Goal: Task Accomplishment & Management: Manage account settings

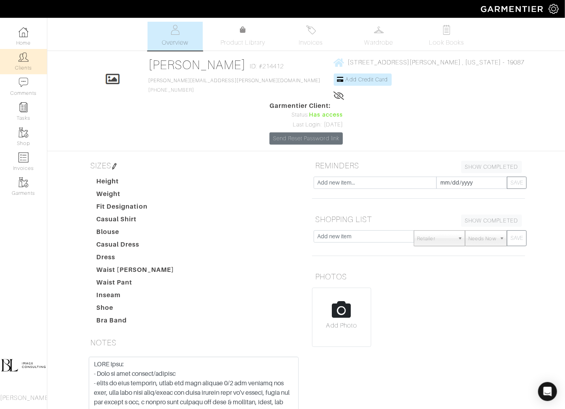
click at [21, 56] on img at bounding box center [24, 57] width 10 height 10
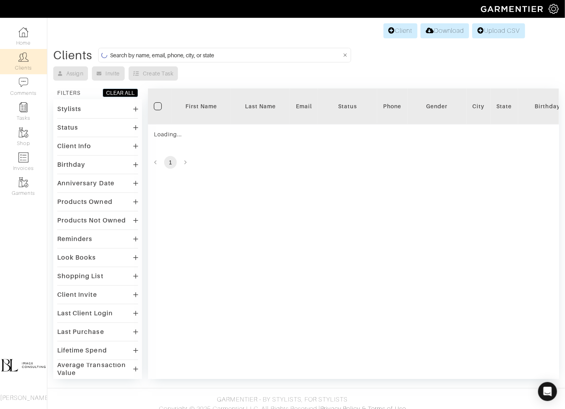
click at [223, 52] on input at bounding box center [226, 55] width 232 height 10
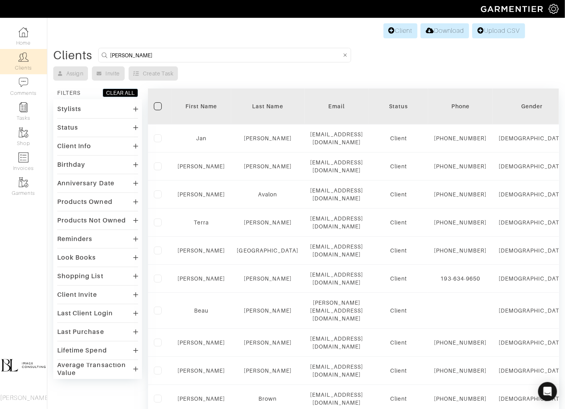
type input "sally"
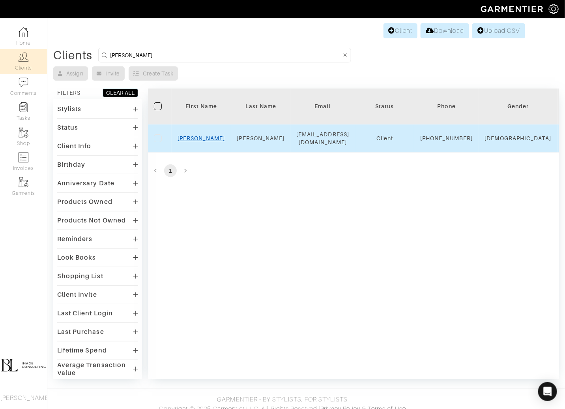
click at [204, 139] on link "Sally" at bounding box center [202, 138] width 48 height 6
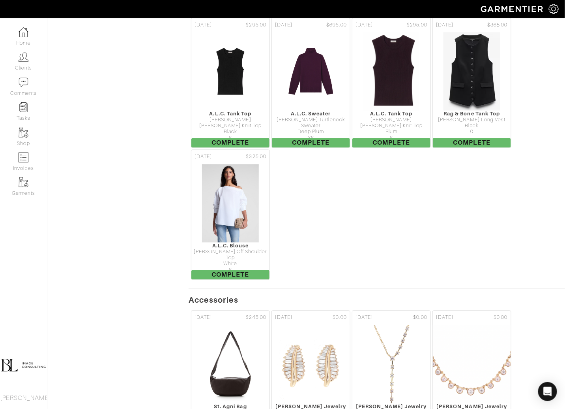
scroll to position [3886, 0]
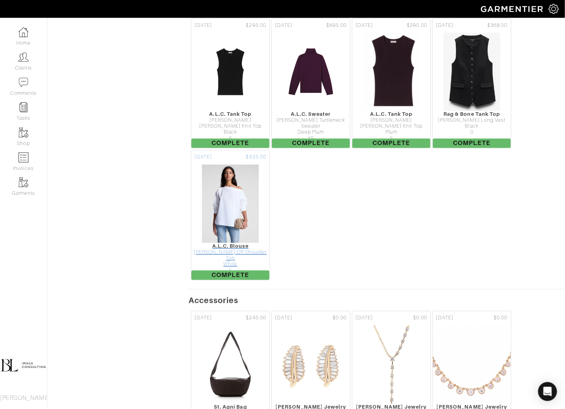
click at [218, 164] on img at bounding box center [231, 203] width 58 height 79
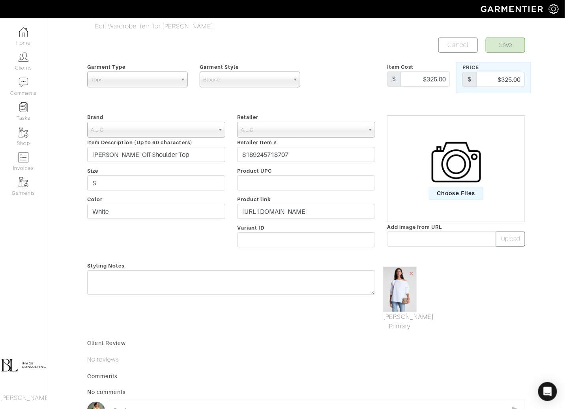
click at [458, 183] on img at bounding box center [456, 161] width 49 height 49
click at [0, 0] on input "Choose Files" at bounding box center [0, 0] width 0 height 0
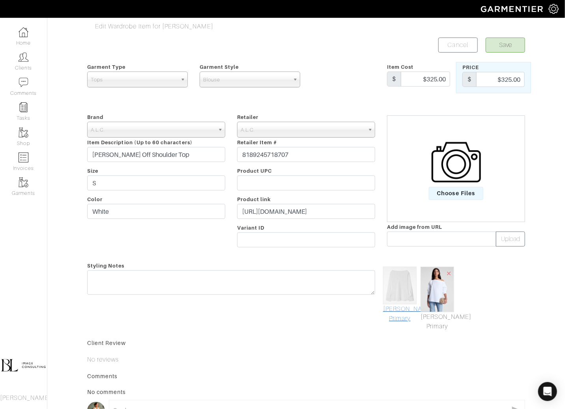
click at [403, 315] on link "Mark As Primary" at bounding box center [400, 313] width 34 height 19
click at [510, 47] on button "Save" at bounding box center [505, 45] width 39 height 15
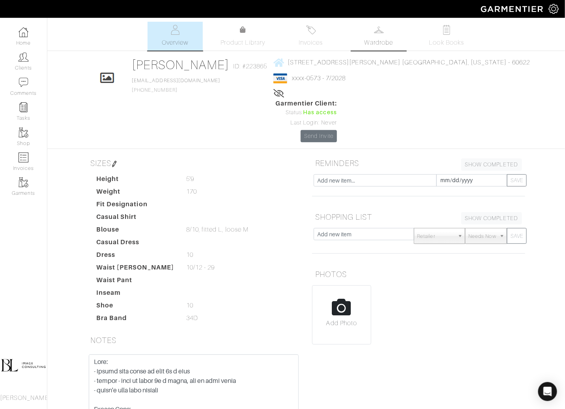
click at [375, 39] on span "Wardrobe" at bounding box center [379, 42] width 28 height 9
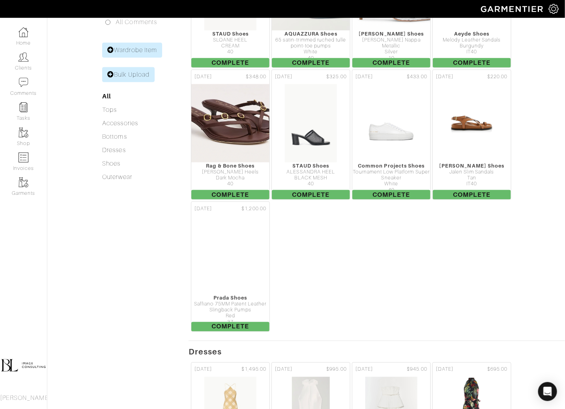
scroll to position [246, 0]
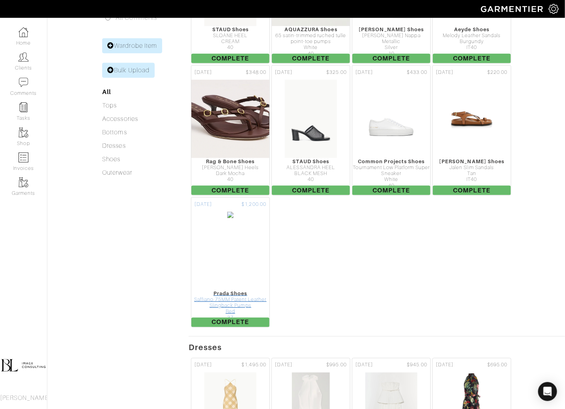
click at [234, 211] on img at bounding box center [230, 250] width 7 height 79
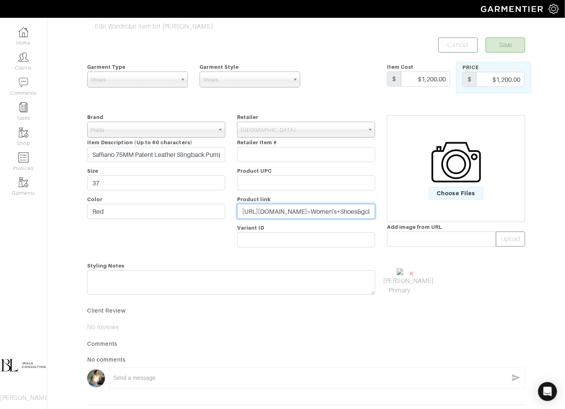
click at [305, 208] on input "https://www.saksfifthavenue.com/product/prada-saffiano-75mm-patent-leather-slin…" at bounding box center [306, 211] width 138 height 15
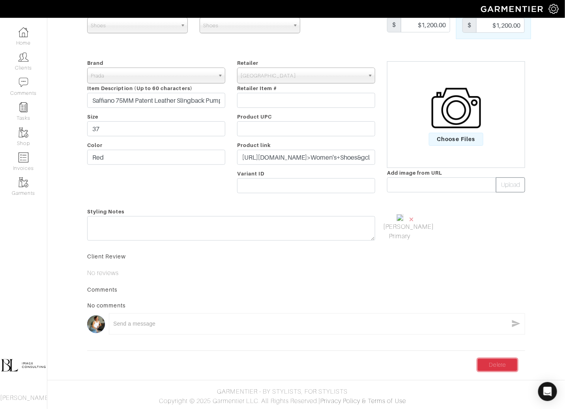
click at [503, 362] on link "Delete" at bounding box center [497, 365] width 39 height 12
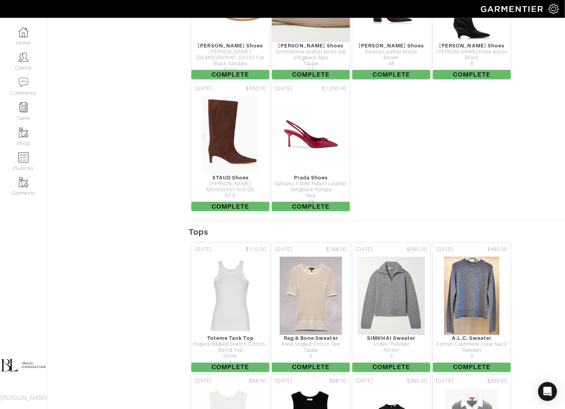
scroll to position [1423, 0]
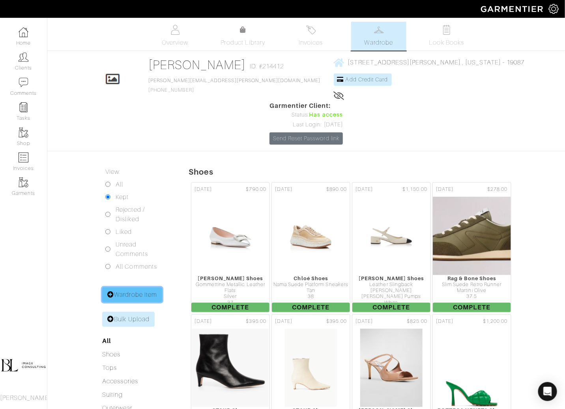
click at [136, 287] on link "Wardrobe Item" at bounding box center [132, 294] width 60 height 15
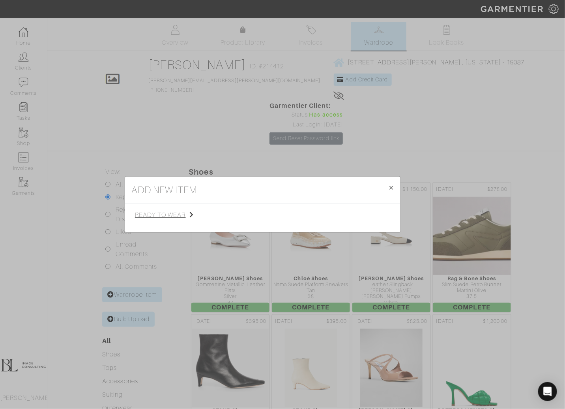
click at [171, 213] on span "ready to wear" at bounding box center [174, 214] width 79 height 9
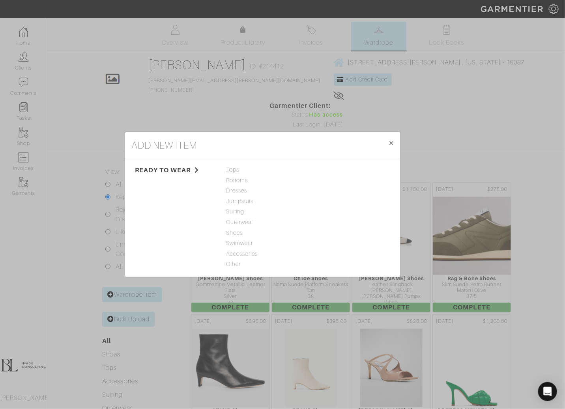
click at [234, 168] on span "Tops" at bounding box center [262, 169] width 73 height 9
click at [327, 204] on div "Blouse" at bounding box center [348, 201] width 73 height 9
click at [326, 201] on link "Blouse" at bounding box center [321, 201] width 18 height 6
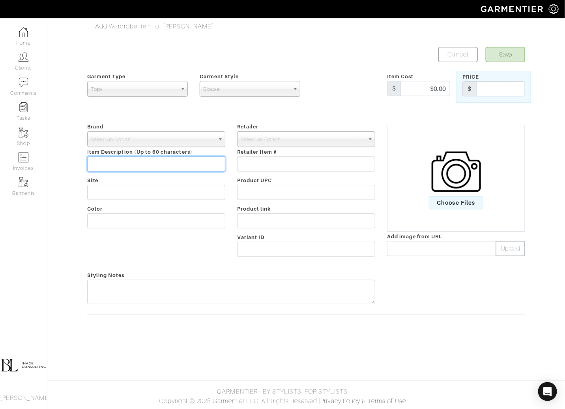
click at [161, 166] on input "text" at bounding box center [156, 163] width 138 height 15
paste input "[PERSON_NAME] Pleated Puff-Sleeve Top"
type input "[PERSON_NAME] Pleated Puff-Sleeve Top"
click at [162, 142] on span "Select an Option" at bounding box center [153, 139] width 124 height 16
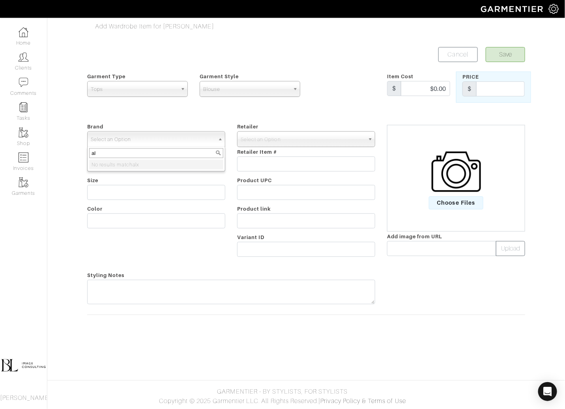
type input "a"
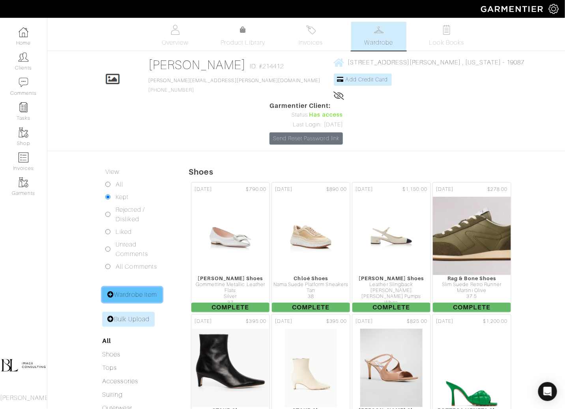
click at [147, 287] on link "Wardrobe Item" at bounding box center [132, 294] width 60 height 15
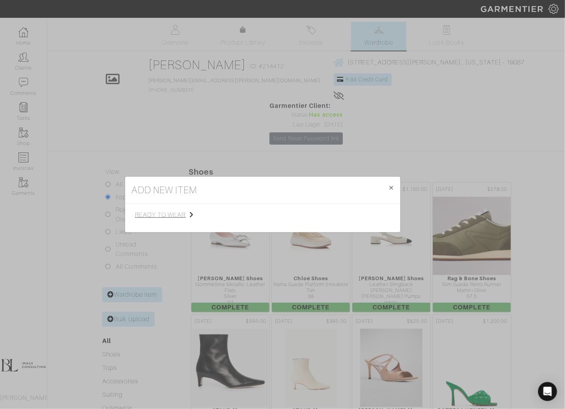
click at [171, 218] on span "ready to wear" at bounding box center [174, 214] width 79 height 9
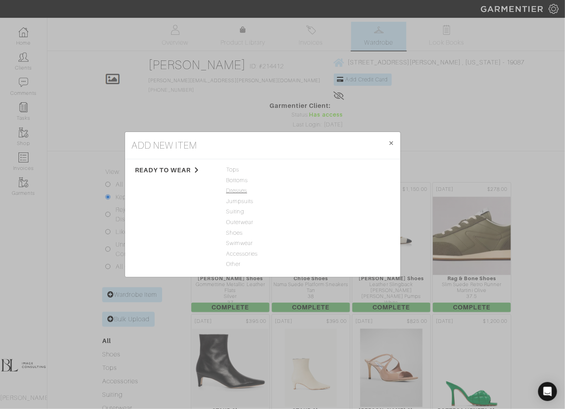
click at [241, 192] on span "Dresses" at bounding box center [262, 190] width 73 height 9
click at [326, 168] on link "Dress" at bounding box center [319, 169] width 15 height 6
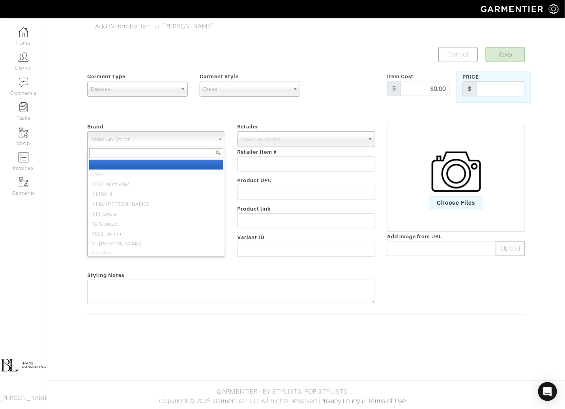
click at [184, 143] on span "Select an Option" at bounding box center [153, 139] width 124 height 16
type input "c"
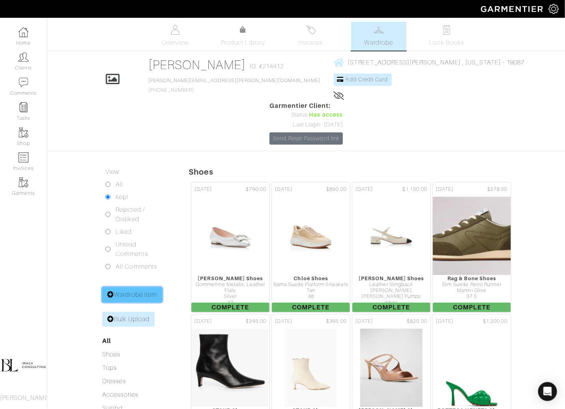
click at [135, 287] on link "Wardrobe Item" at bounding box center [132, 294] width 60 height 15
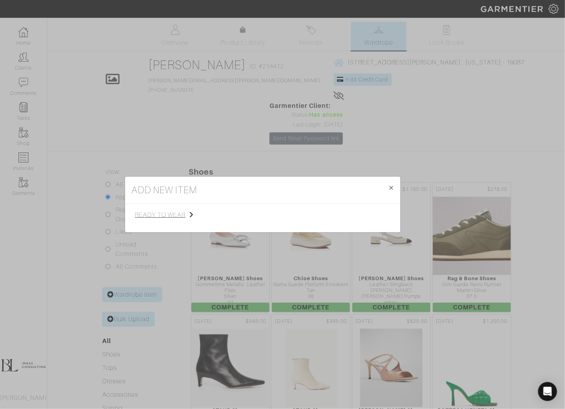
click at [165, 212] on span "ready to wear" at bounding box center [174, 214] width 79 height 9
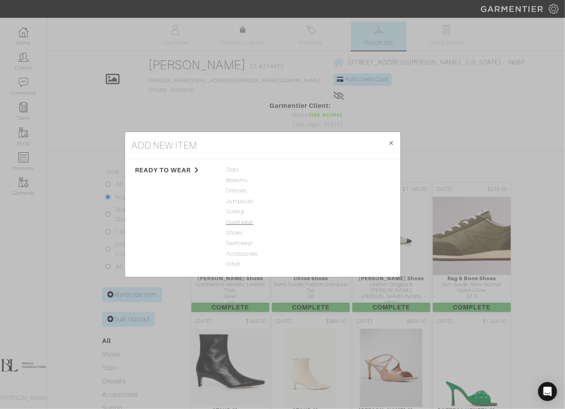
click at [253, 222] on span "Outerwear" at bounding box center [262, 222] width 73 height 9
click at [318, 169] on link "Jacket" at bounding box center [320, 169] width 17 height 6
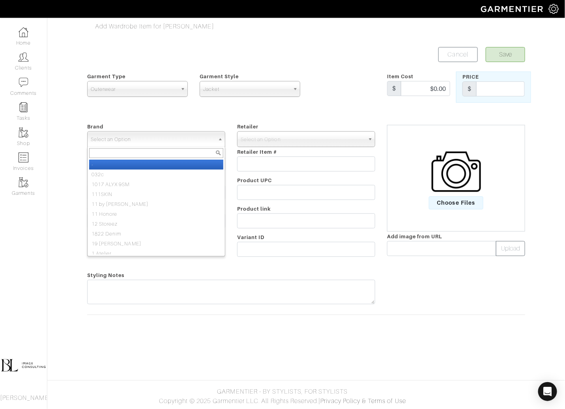
click at [156, 142] on span "Select an Option" at bounding box center [153, 139] width 124 height 16
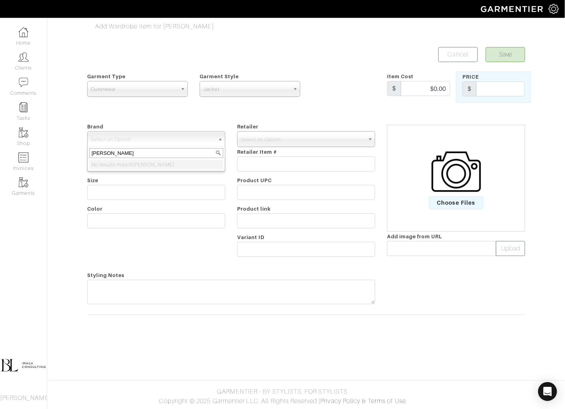
type input "balz"
click at [187, 107] on form "Save Cancel Garment Type Tops Bottoms Dresses Jumpsuits Suiting Outerwear Shoes…" at bounding box center [306, 189] width 438 height 284
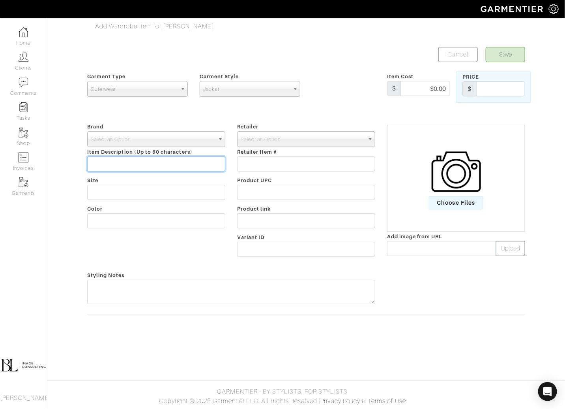
click at [132, 162] on input "text" at bounding box center [156, 163] width 138 height 15
type input "Balzack Cheetah Cardigan"
click at [438, 181] on img at bounding box center [456, 171] width 49 height 49
click at [0, 0] on input "Choose Files" at bounding box center [0, 0] width 0 height 0
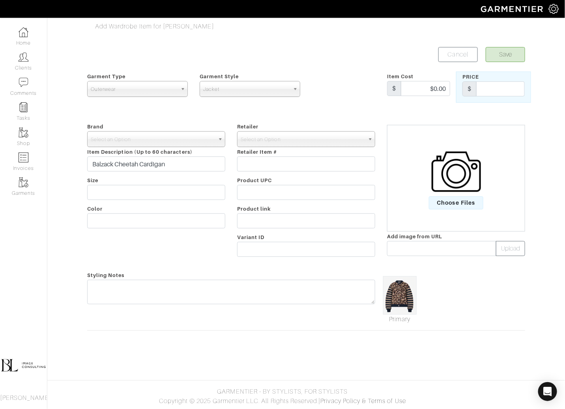
click at [415, 278] on img at bounding box center [400, 295] width 34 height 38
click at [402, 290] on img at bounding box center [400, 295] width 34 height 38
click at [450, 207] on span "Choose Files" at bounding box center [456, 202] width 55 height 13
click at [0, 0] on input "Choose Files" at bounding box center [0, 0] width 0 height 0
click at [396, 291] on img at bounding box center [400, 295] width 34 height 39
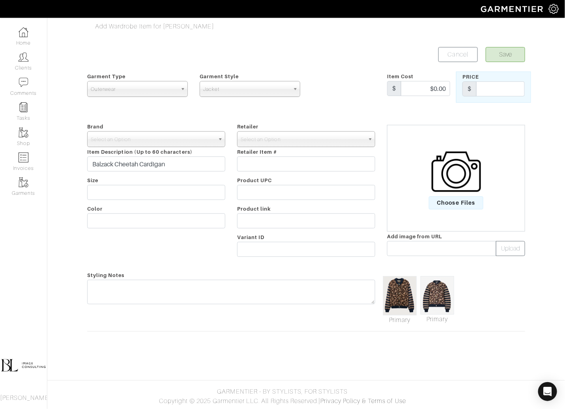
click at [436, 291] on img at bounding box center [438, 295] width 34 height 38
click at [398, 304] on img at bounding box center [400, 295] width 34 height 39
click at [445, 299] on img at bounding box center [438, 295] width 34 height 38
click at [500, 288] on div "Primary Primary" at bounding box center [456, 297] width 150 height 54
click at [410, 294] on img at bounding box center [400, 295] width 34 height 39
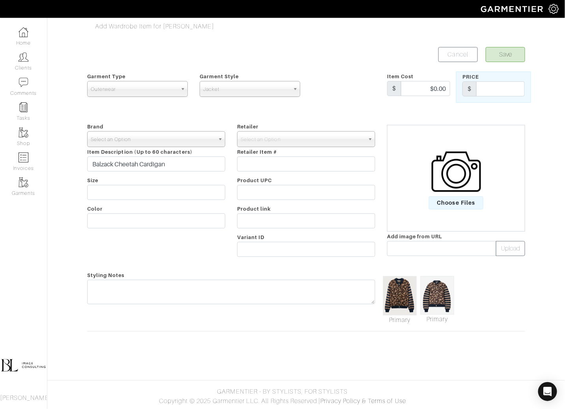
click at [195, 138] on span "Select an Option" at bounding box center [153, 139] width 124 height 16
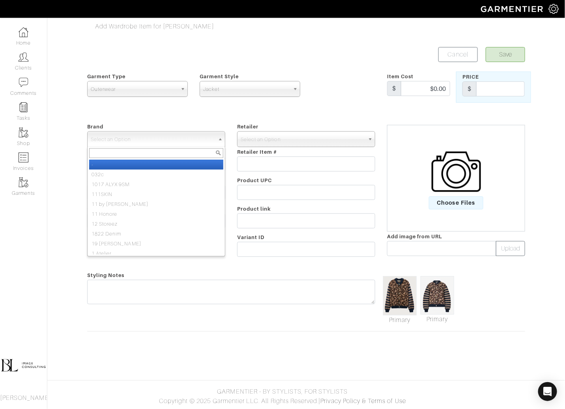
click at [193, 164] on li "-" at bounding box center [156, 165] width 134 height 10
select select "-"
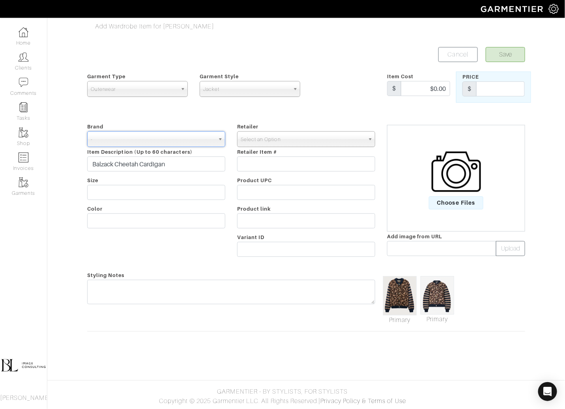
click at [283, 131] on span "Select an Option" at bounding box center [303, 139] width 124 height 16
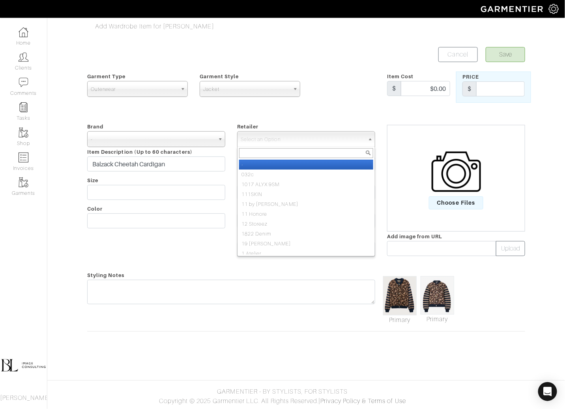
click at [283, 162] on li "-" at bounding box center [306, 165] width 134 height 10
select select "6380"
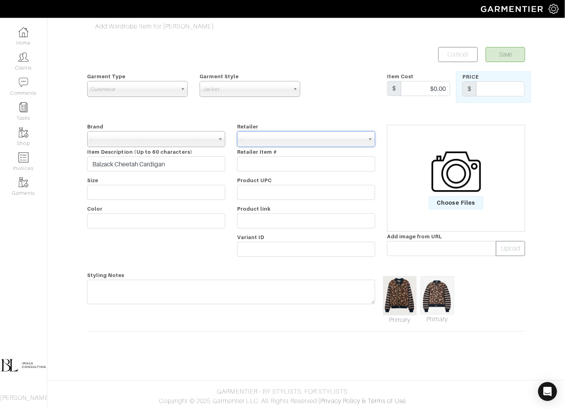
click at [441, 293] on img at bounding box center [438, 295] width 34 height 38
click at [397, 298] on img at bounding box center [400, 295] width 34 height 39
click at [511, 46] on div "Add Wardrobe Item for Rosemary Jones Save Cancel Garment Type Tops Bottoms Dres…" at bounding box center [306, 184] width 450 height 325
click at [514, 56] on button "Save" at bounding box center [505, 54] width 39 height 15
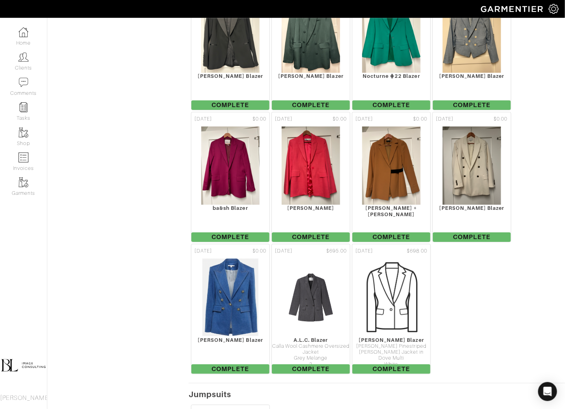
scroll to position [7734, 0]
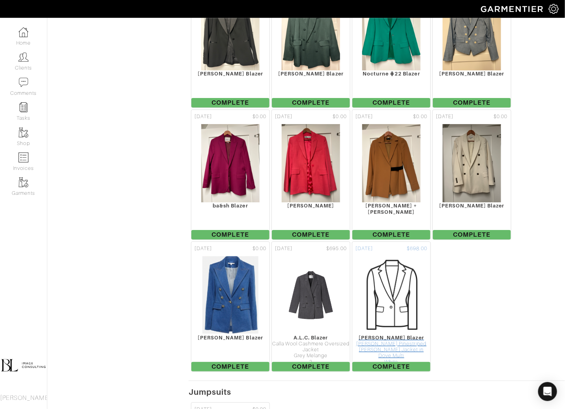
click at [405, 255] on img at bounding box center [391, 294] width 79 height 79
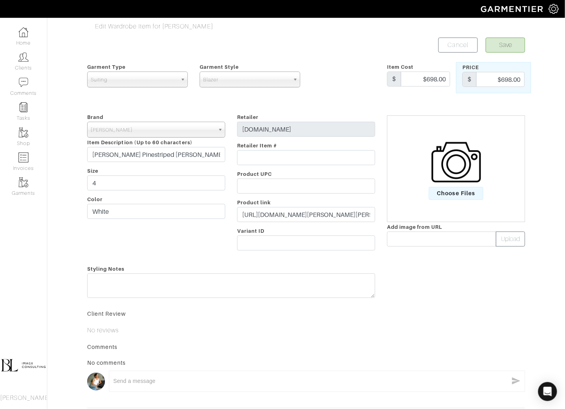
click at [458, 162] on img at bounding box center [456, 161] width 49 height 49
click at [0, 0] on input "Choose Files" at bounding box center [0, 0] width 0 height 0
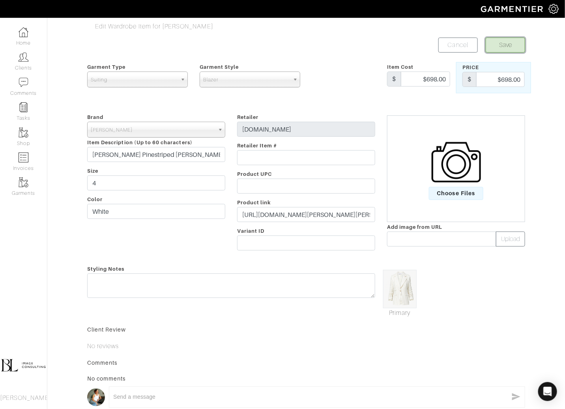
click at [510, 38] on button "Save" at bounding box center [505, 45] width 39 height 15
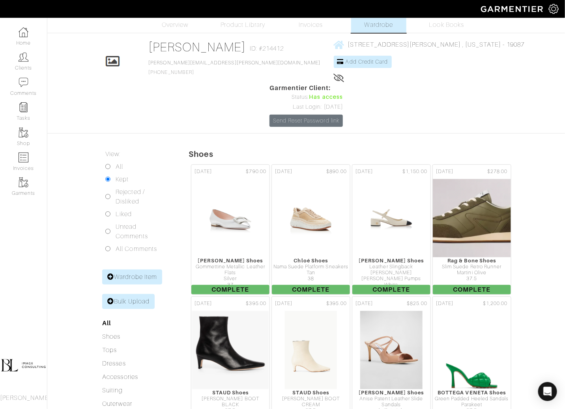
scroll to position [19, 0]
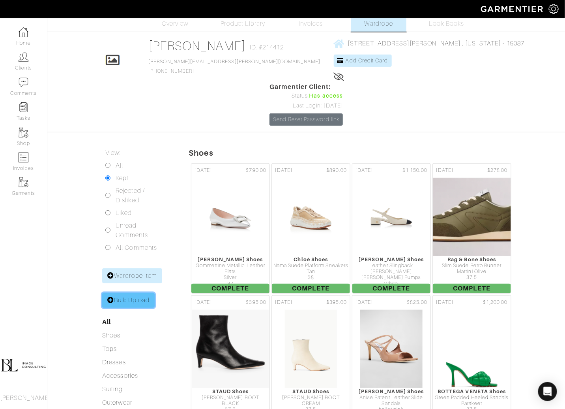
click at [141, 293] on link "Bulk Upload" at bounding box center [128, 300] width 53 height 15
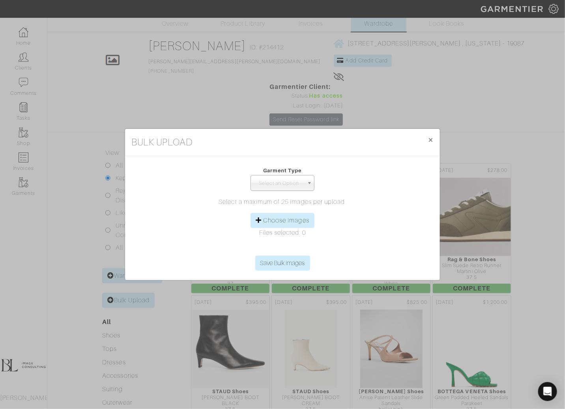
click at [286, 191] on form "Garment Type Tops Bottoms Dresses Jumpsuits Suiting Outerwear Shoes Swimwear Ac…" at bounding box center [282, 217] width 302 height 111
click at [286, 188] on span "Select an Option" at bounding box center [279, 183] width 50 height 16
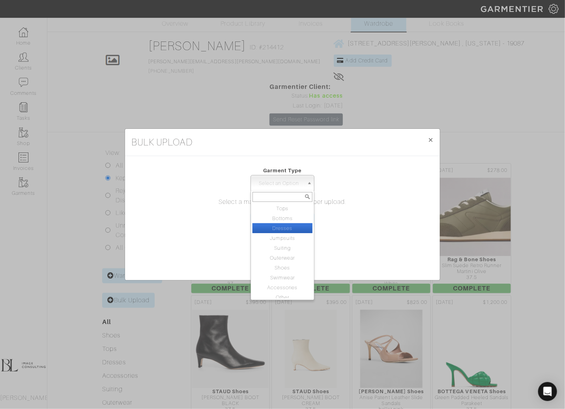
click at [292, 227] on li "Dresses" at bounding box center [283, 228] width 60 height 10
select select "13"
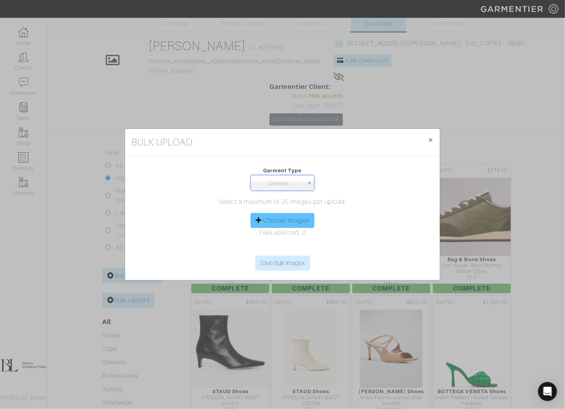
click at [308, 220] on label "Choose Images" at bounding box center [286, 220] width 46 height 9
click at [308, 244] on input "Choose Images" at bounding box center [282, 250] width 121 height 12
type input "C:\fakepath\IMG_3688.JPG"
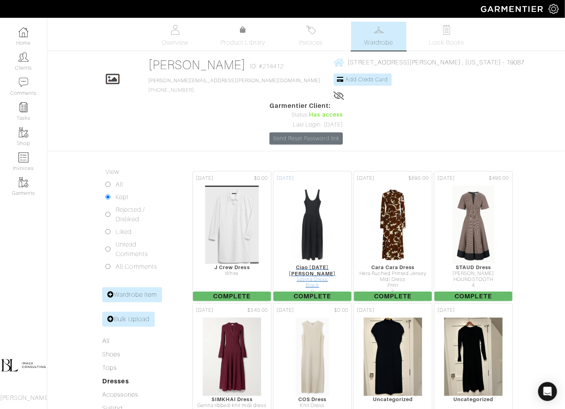
click at [306, 185] on img at bounding box center [312, 224] width 54 height 79
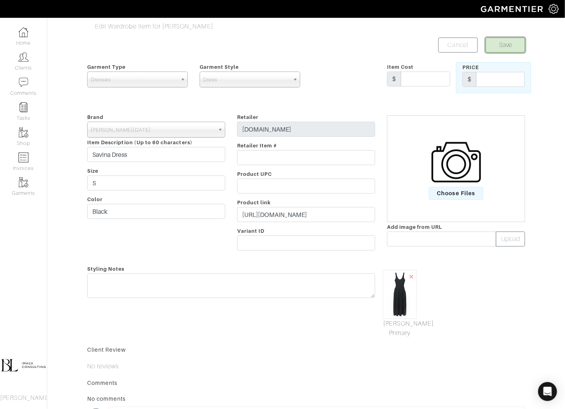
click at [500, 41] on button "Save" at bounding box center [505, 45] width 39 height 15
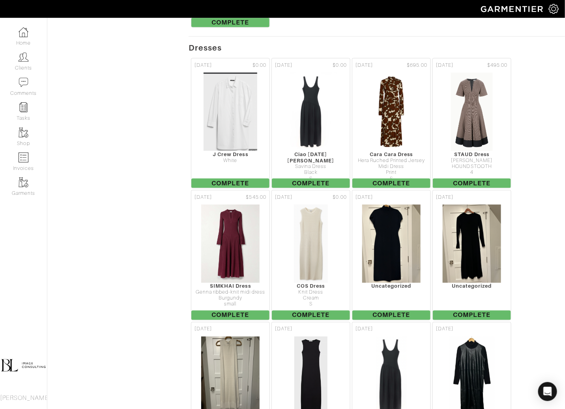
scroll to position [8238, 0]
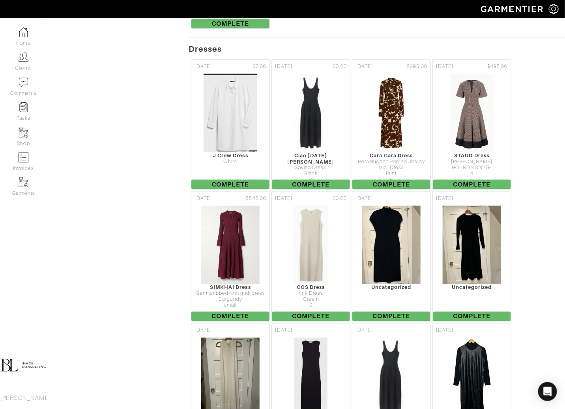
click at [399, 337] on img at bounding box center [391, 376] width 31 height 79
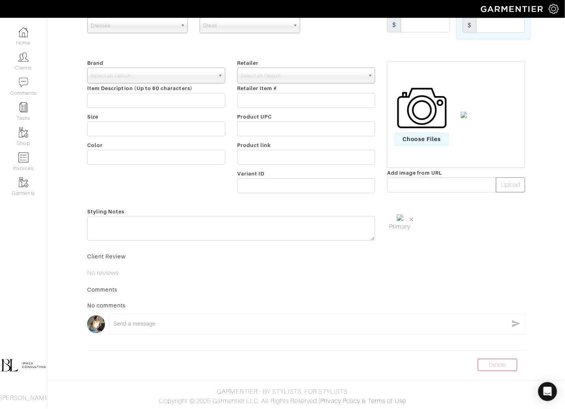
scroll to position [115, 0]
click at [492, 366] on link "Delete" at bounding box center [497, 365] width 39 height 12
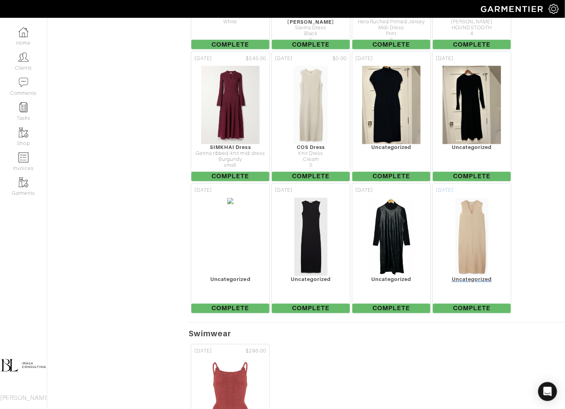
scroll to position [8378, 0]
click at [234, 197] on img at bounding box center [230, 236] width 7 height 79
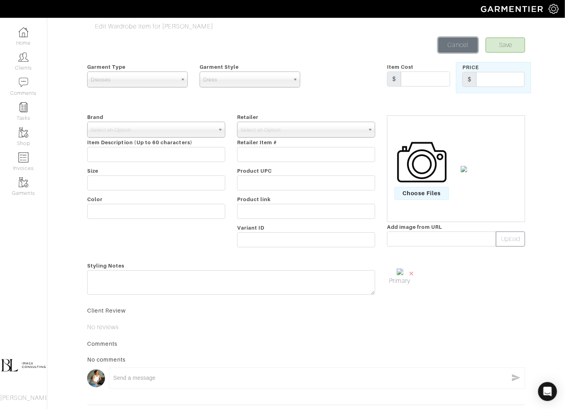
click at [464, 43] on link "Cancel" at bounding box center [458, 45] width 39 height 15
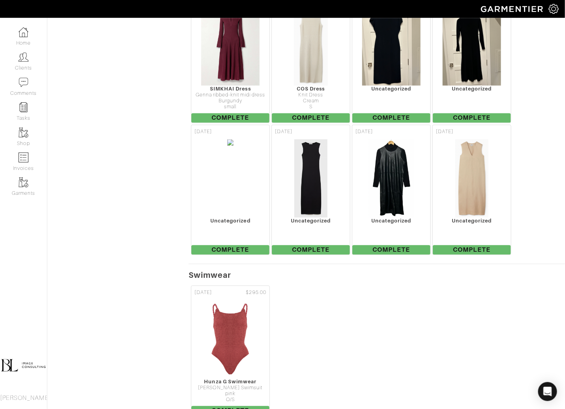
scroll to position [8442, 0]
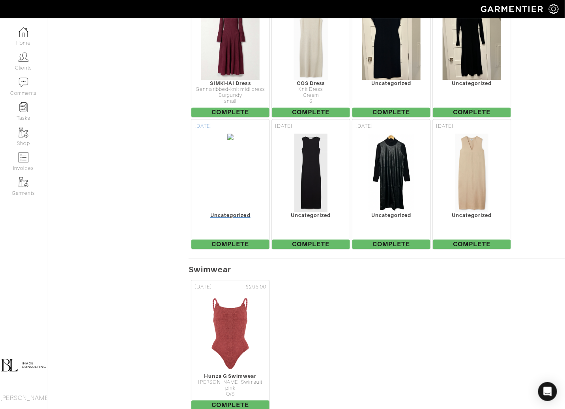
click at [233, 137] on img at bounding box center [230, 172] width 7 height 79
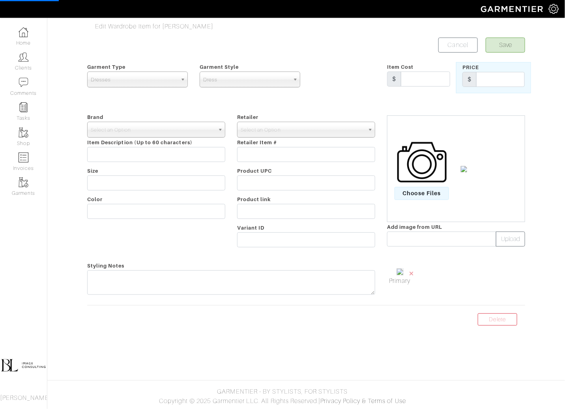
click at [494, 321] on form "Save Cancel Garment Type Tops Bottoms Dresses Jumpsuits Suiting Outerwear Shoes…" at bounding box center [306, 180] width 438 height 284
click at [494, 325] on link "Delete" at bounding box center [497, 319] width 39 height 12
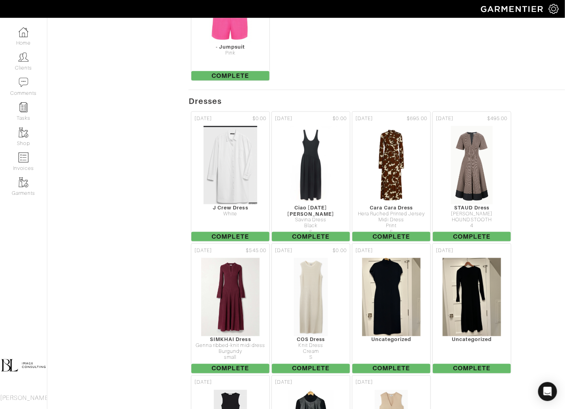
scroll to position [8187, 0]
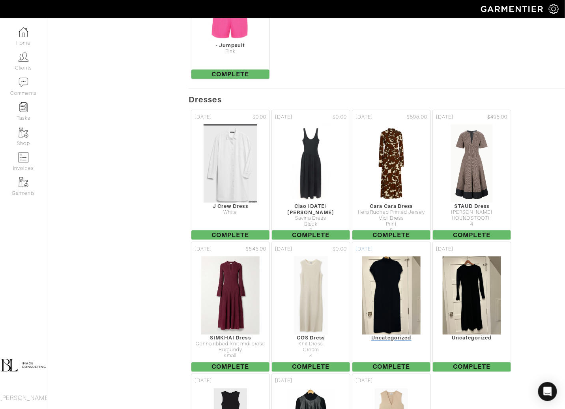
click at [398, 258] on img at bounding box center [392, 295] width 60 height 79
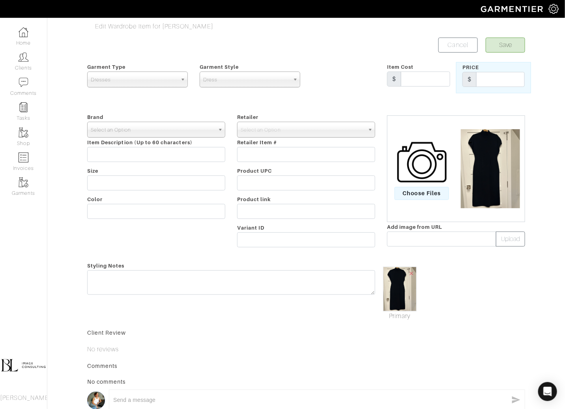
click at [188, 128] on span "Select an Option" at bounding box center [153, 130] width 124 height 16
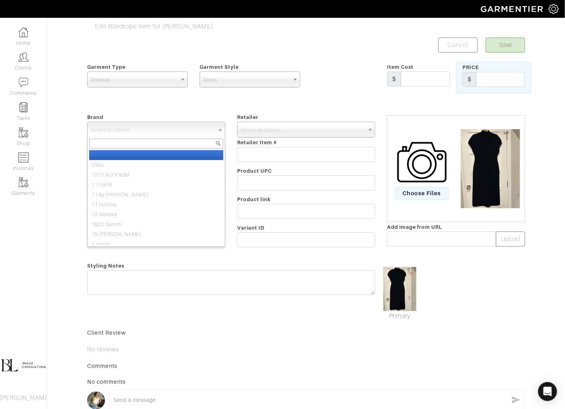
click at [190, 154] on li "-" at bounding box center [156, 155] width 134 height 10
select select "-"
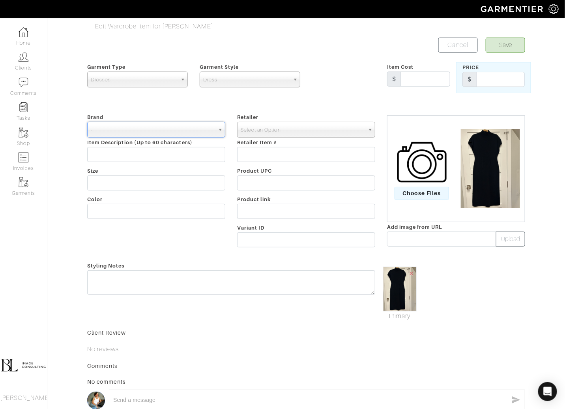
click at [274, 130] on span "Select an Option" at bounding box center [303, 130] width 124 height 16
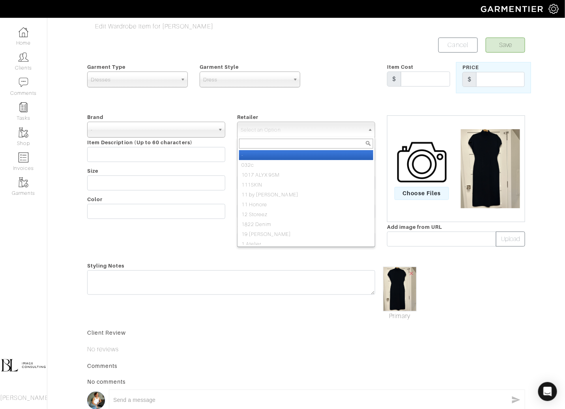
click at [274, 155] on li "-" at bounding box center [306, 155] width 134 height 10
select select "6380"
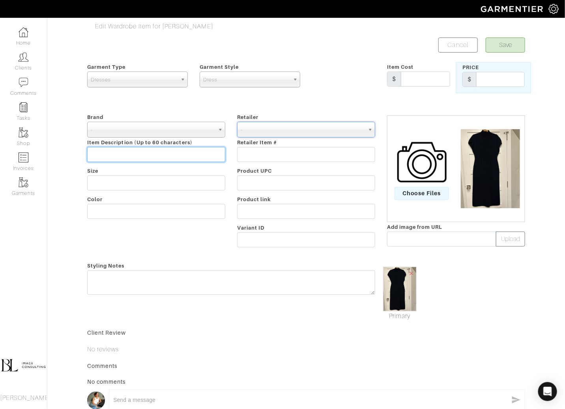
click at [101, 160] on input "text" at bounding box center [156, 154] width 138 height 15
type input "Cotton Dress"
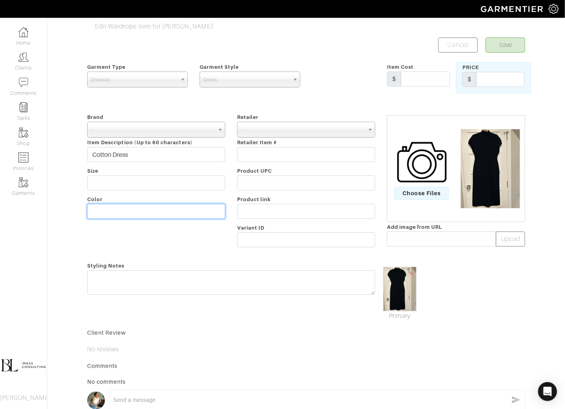
click at [107, 205] on input "text" at bounding box center [156, 211] width 138 height 15
type input "Black"
click at [509, 45] on button "Save" at bounding box center [505, 45] width 39 height 15
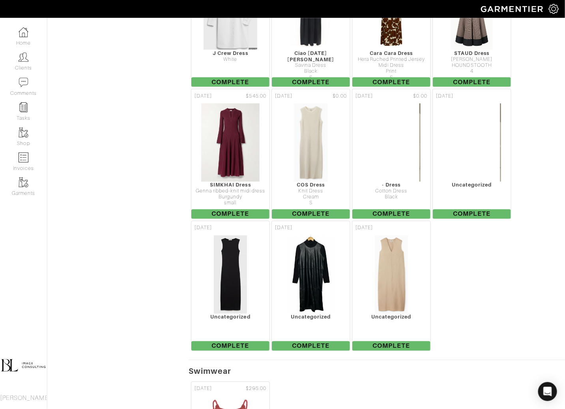
scroll to position [8348, 0]
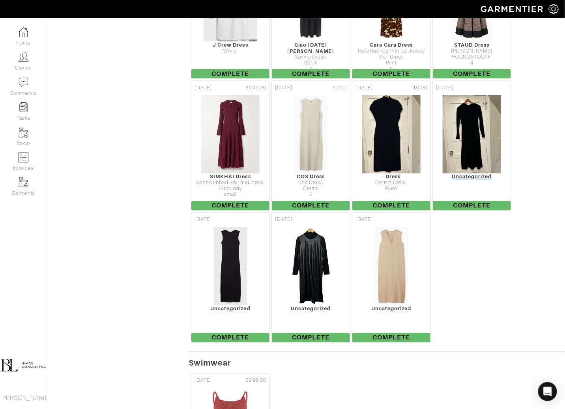
click at [475, 116] on img at bounding box center [473, 134] width 60 height 79
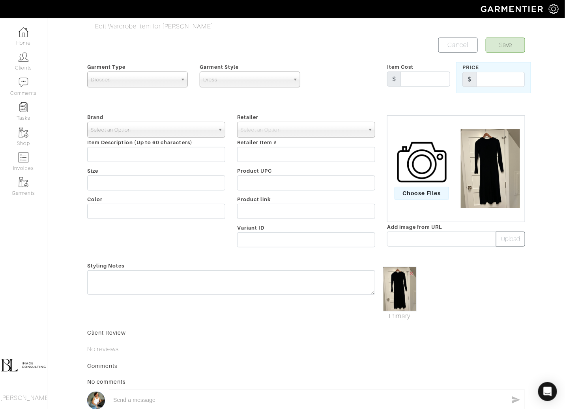
click at [178, 133] on span "Select an Option" at bounding box center [153, 130] width 124 height 16
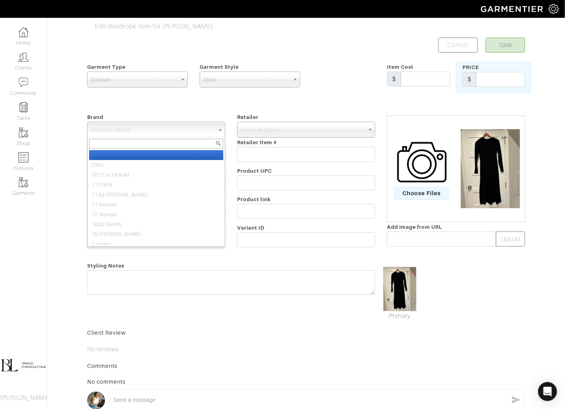
click at [178, 153] on li "-" at bounding box center [156, 155] width 134 height 10
select select "-"
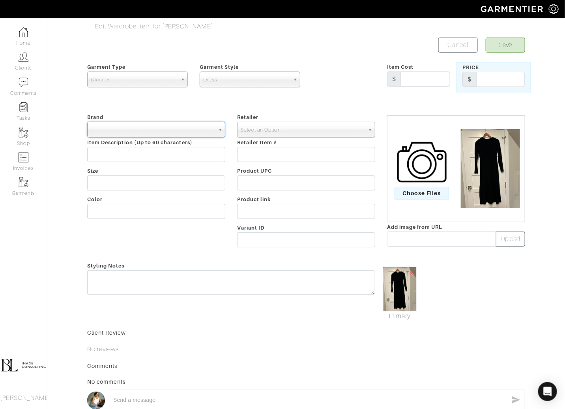
click at [270, 128] on span "Select an Option" at bounding box center [303, 130] width 124 height 16
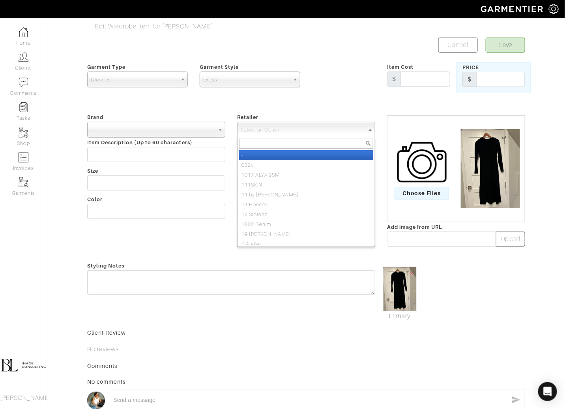
click at [266, 156] on li "-" at bounding box center [306, 155] width 134 height 10
select select "6380"
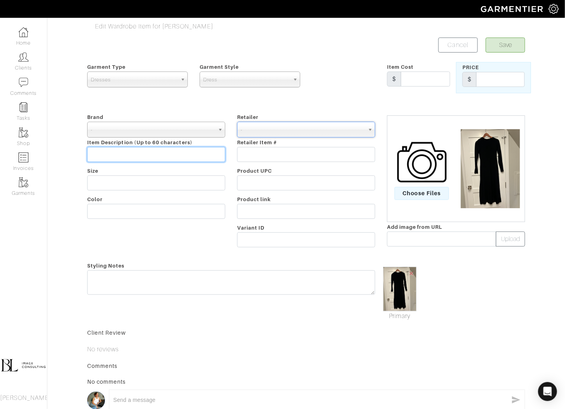
click at [172, 155] on input "text" at bounding box center [156, 154] width 138 height 15
type input "Longsleeve Cotton Dress"
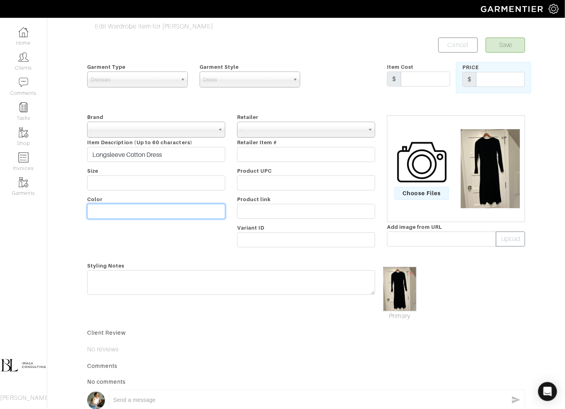
click at [118, 209] on input "text" at bounding box center [156, 211] width 138 height 15
type input "Black"
click at [349, 105] on form "Save Cancel Garment Type Tops Bottoms Dresses Jumpsuits Suiting Outerwear Shoes…" at bounding box center [306, 240] width 438 height 405
click at [520, 45] on button "Save" at bounding box center [505, 45] width 39 height 15
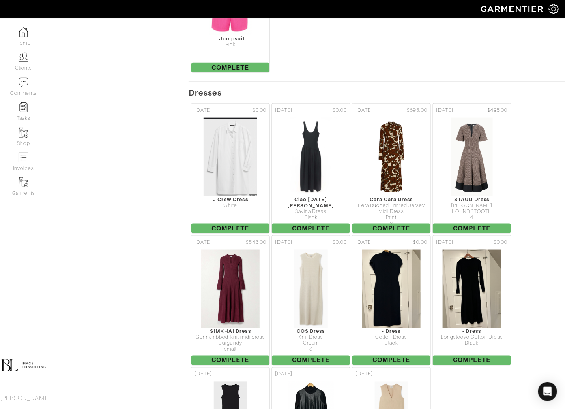
scroll to position [8346, 0]
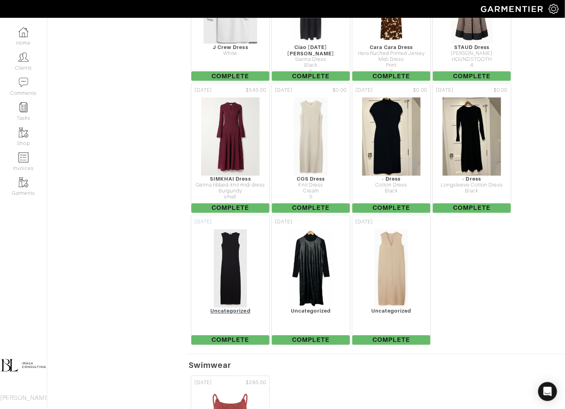
click at [236, 229] on img at bounding box center [231, 268] width 34 height 79
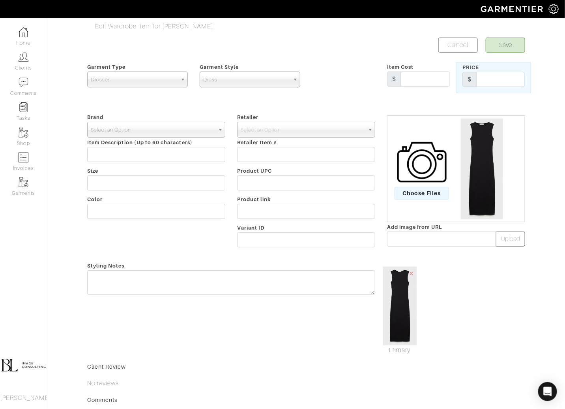
click at [141, 135] on span "Select an Option" at bounding box center [153, 130] width 124 height 16
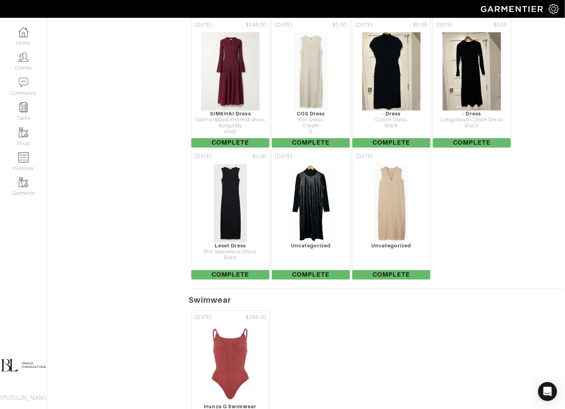
scroll to position [8406, 0]
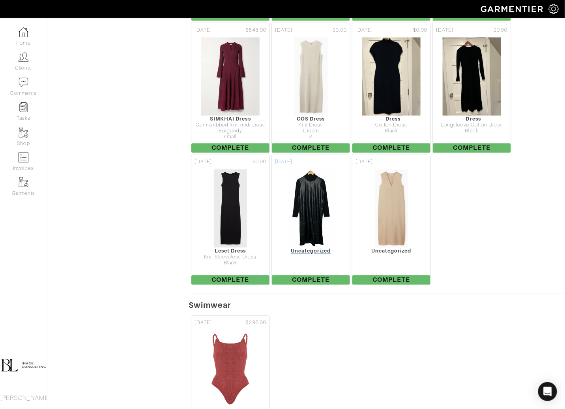
click at [295, 182] on img at bounding box center [311, 208] width 47 height 79
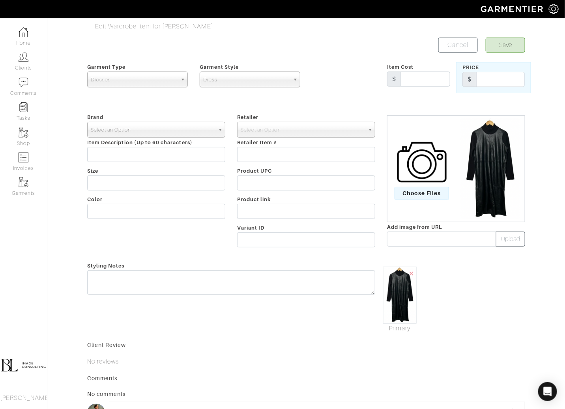
click at [178, 126] on span "Select an Option" at bounding box center [153, 130] width 124 height 16
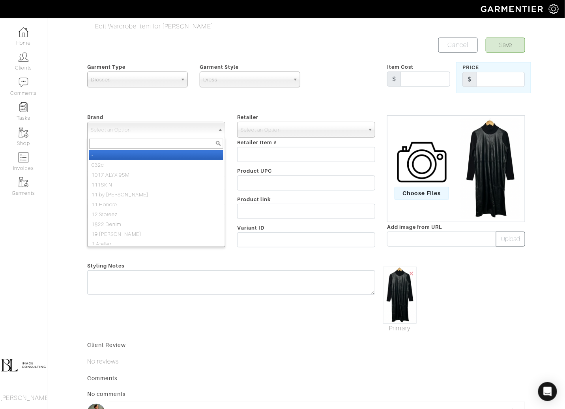
click at [178, 149] on div at bounding box center [156, 143] width 137 height 13
click at [214, 152] on li "-" at bounding box center [156, 155] width 134 height 10
select select "-"
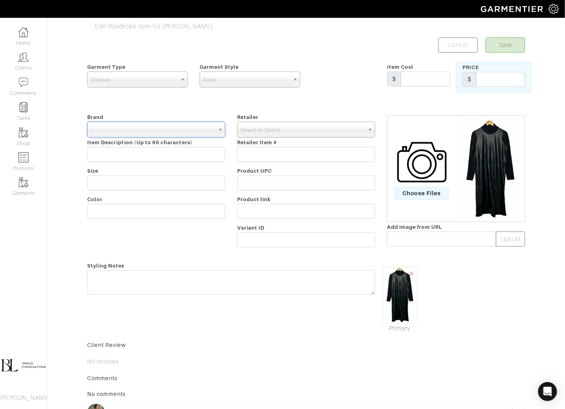
click at [290, 122] on span "Select an Option" at bounding box center [303, 130] width 124 height 16
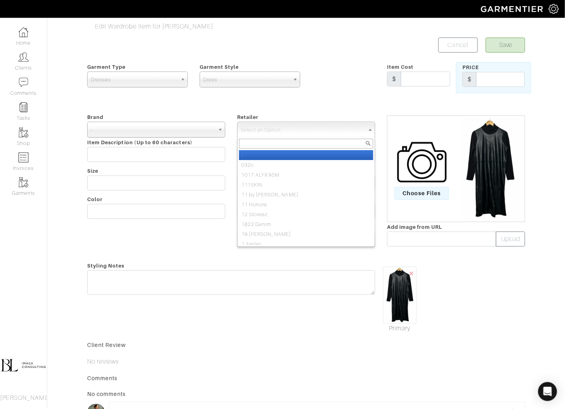
click at [285, 154] on li "-" at bounding box center [306, 155] width 134 height 10
select select "6380"
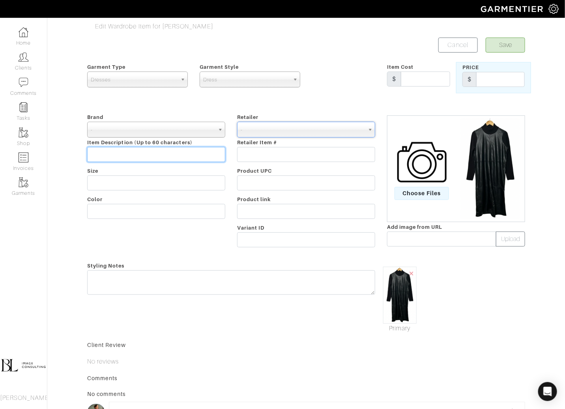
click at [171, 156] on input "text" at bounding box center [156, 154] width 138 height 15
type input "Knit & Leather Longsleeve Dress"
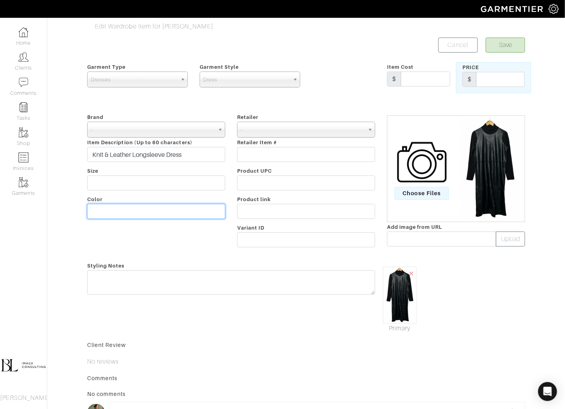
click at [157, 214] on input "text" at bounding box center [156, 211] width 138 height 15
type input "Black"
click at [509, 39] on button "Save" at bounding box center [505, 45] width 39 height 15
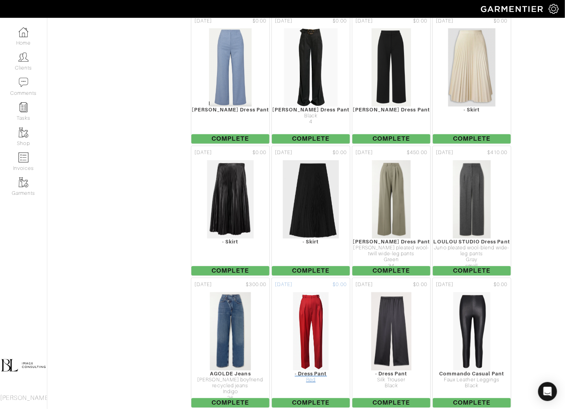
scroll to position [8451, 0]
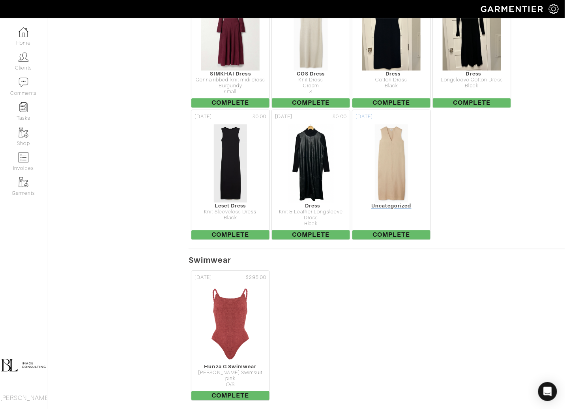
click at [392, 136] on img at bounding box center [392, 163] width 34 height 79
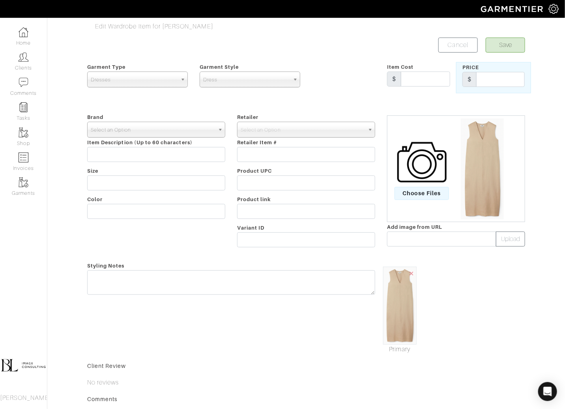
click at [185, 130] on span "Select an Option" at bounding box center [153, 130] width 124 height 16
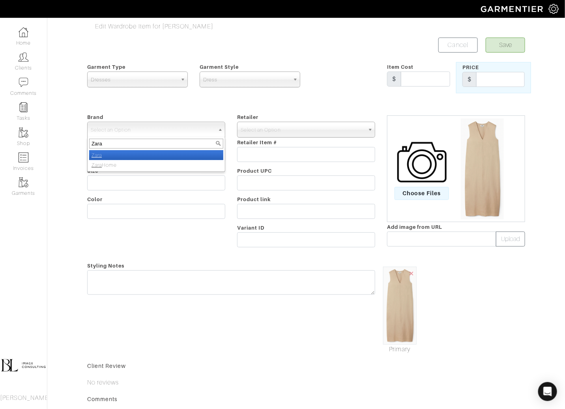
type input "Zara"
click at [175, 152] on li "Zara" at bounding box center [156, 155] width 134 height 10
select select "Zara"
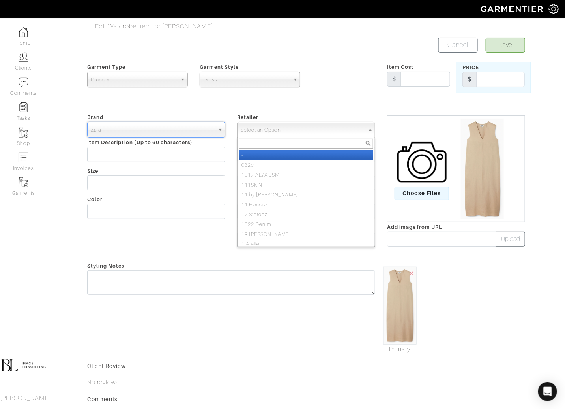
click at [287, 122] on span "Select an Option" at bounding box center [303, 130] width 124 height 16
type input "Zara"
click at [278, 153] on li "Zara" at bounding box center [306, 155] width 134 height 10
select select "48"
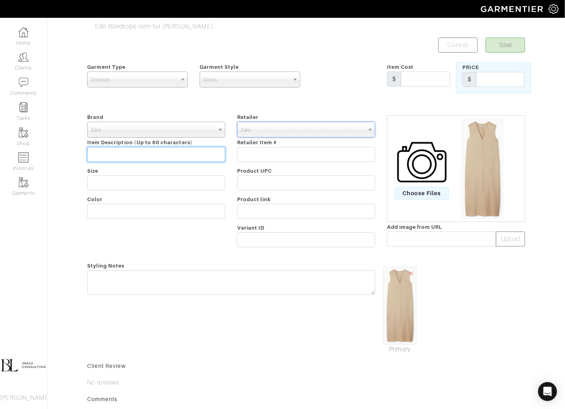
click at [188, 158] on input "text" at bounding box center [156, 154] width 138 height 15
type input "Leather Sleeveless Dress"
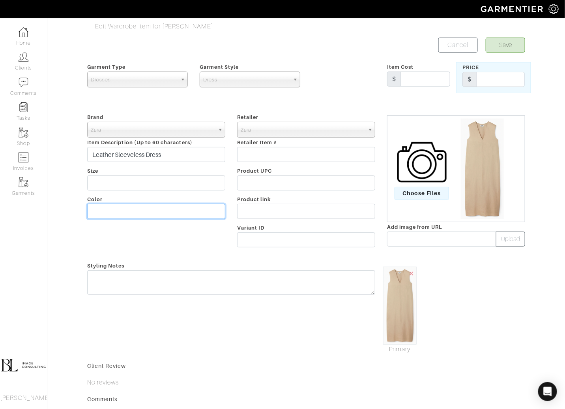
click at [159, 216] on input "text" at bounding box center [156, 211] width 138 height 15
type input "Tan"
click at [521, 41] on button "Save" at bounding box center [505, 45] width 39 height 15
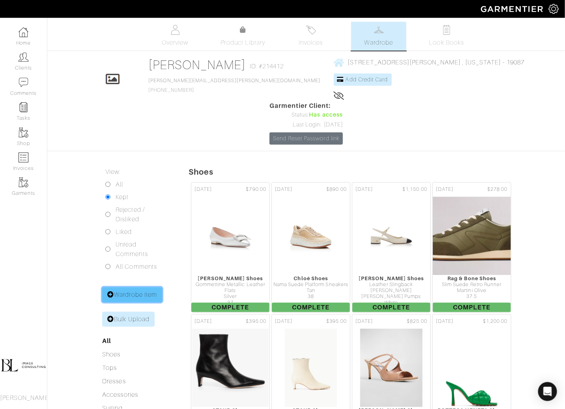
click at [143, 287] on link "Wardrobe Item" at bounding box center [132, 294] width 60 height 15
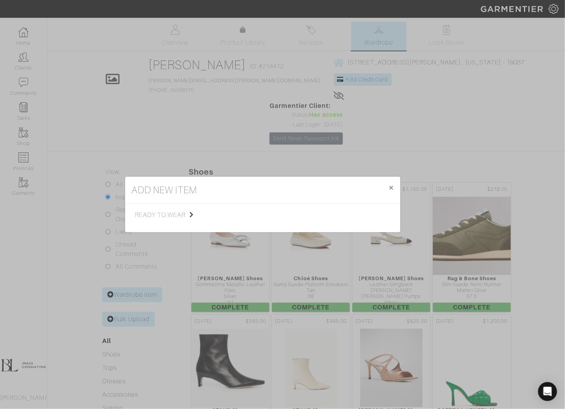
click at [183, 209] on div "ready to wear Tops Bottoms Dresses Jumpsuits Suiting Outerwear Shoes Swimwear A…" at bounding box center [263, 218] width 276 height 28
click at [182, 215] on span "ready to wear" at bounding box center [174, 214] width 79 height 9
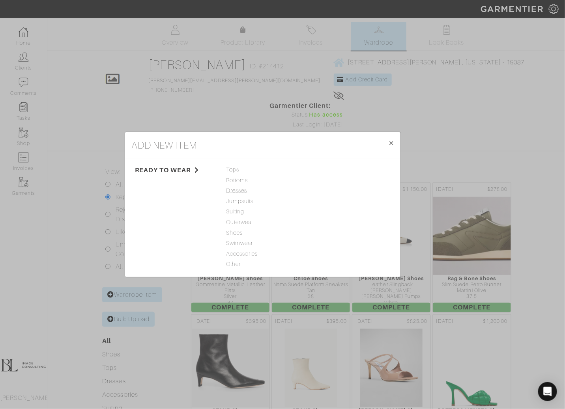
click at [244, 190] on span "Dresses" at bounding box center [262, 190] width 73 height 9
click at [323, 169] on link "Dress" at bounding box center [319, 169] width 15 height 6
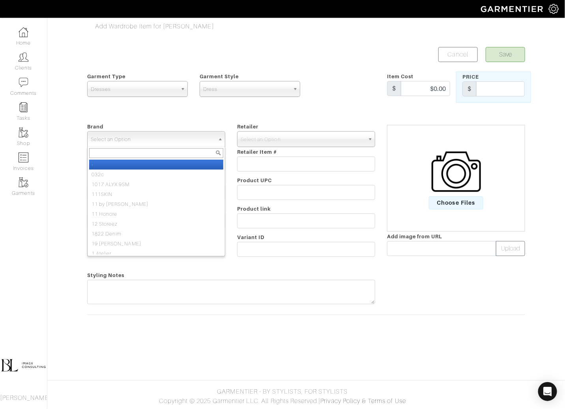
click at [152, 140] on span "Select an Option" at bounding box center [153, 139] width 124 height 16
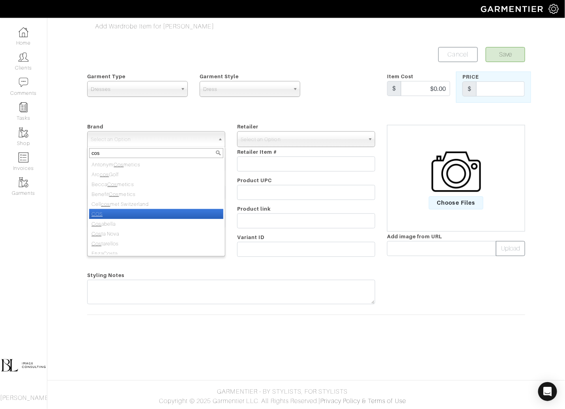
type input "cos"
click at [141, 209] on li "COS" at bounding box center [156, 214] width 134 height 10
select select "COS"
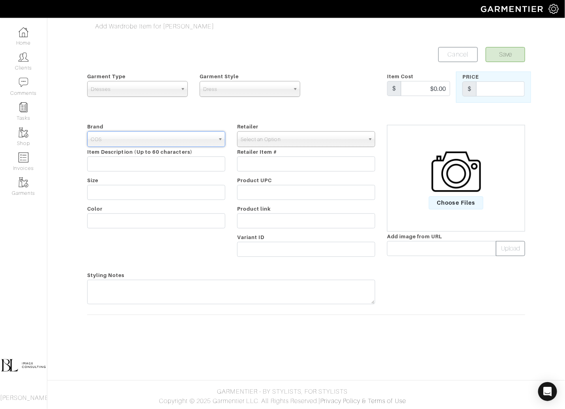
click at [266, 134] on span "Select an Option" at bounding box center [303, 139] width 124 height 16
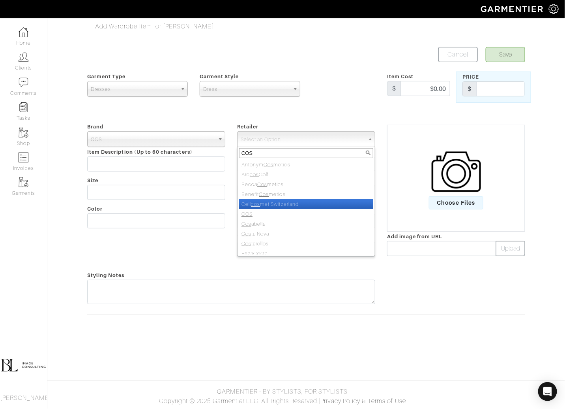
type input "COS"
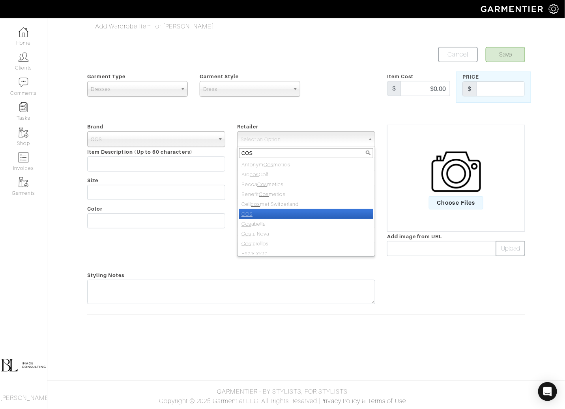
click at [266, 209] on li "COS" at bounding box center [306, 214] width 134 height 10
select select "5242"
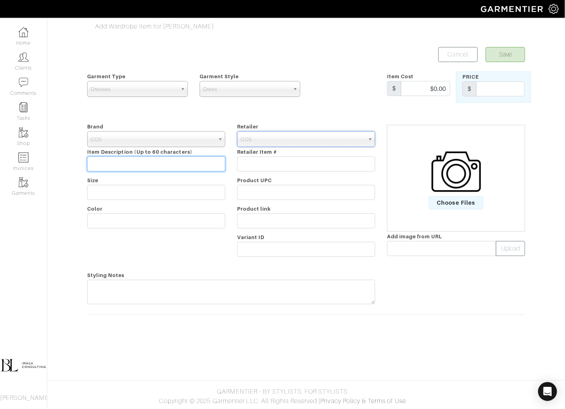
click at [167, 162] on input "text" at bounding box center [156, 163] width 138 height 15
type input "K"
type input "n"
type input "Knit Longsleeve Dress"
click at [136, 229] on div "Brand - 032c 1017 ALYX 9SM 111SKIN 11 by Boris Bidjan Saberi 11 Honore 12 Store…" at bounding box center [156, 191] width 150 height 139
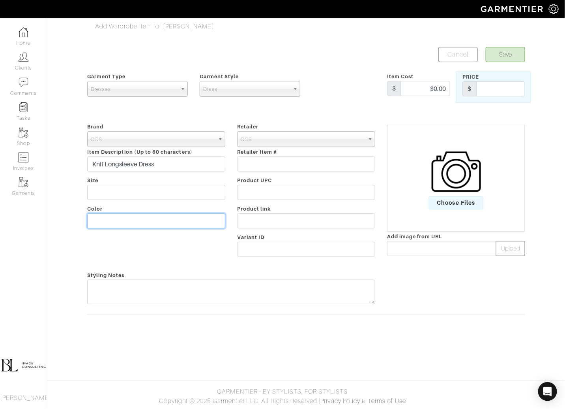
click at [136, 222] on input "text" at bounding box center [156, 220] width 138 height 15
type input "O"
type input "Cream"
click at [511, 49] on button "Save" at bounding box center [505, 54] width 39 height 15
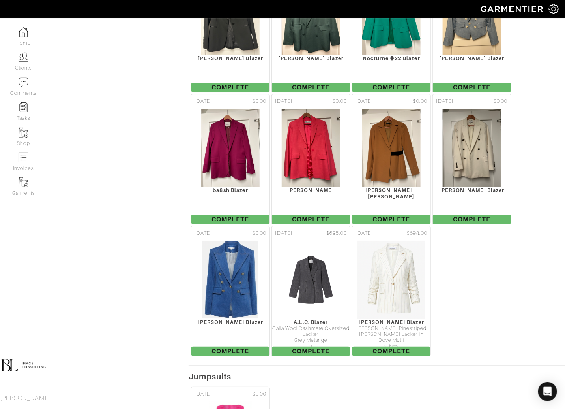
scroll to position [8451, 0]
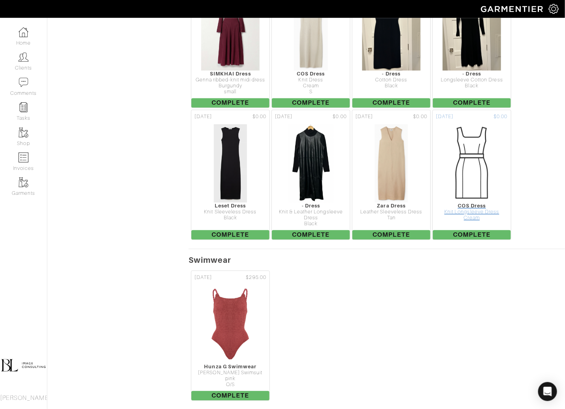
click at [463, 135] on img at bounding box center [472, 163] width 79 height 79
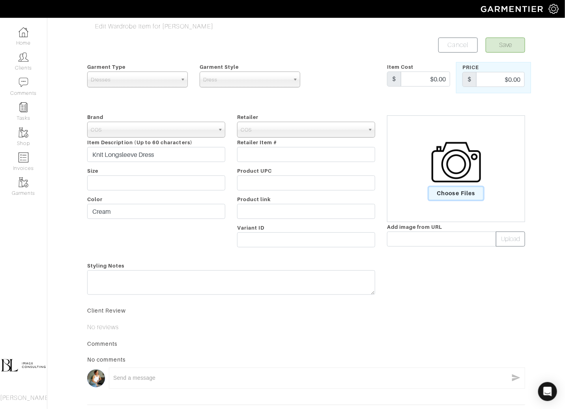
click at [464, 190] on span "Choose Files" at bounding box center [456, 193] width 55 height 13
click at [0, 0] on input "Choose Files" at bounding box center [0, 0] width 0 height 0
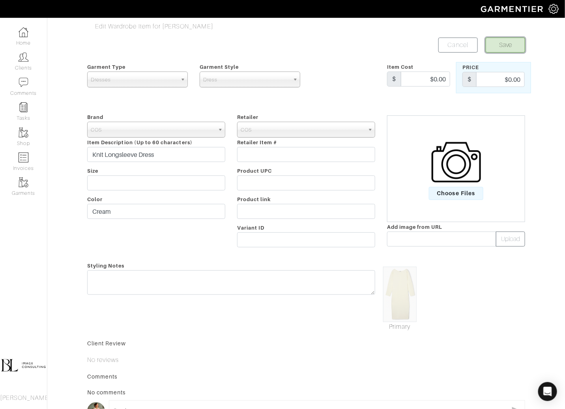
click at [513, 44] on button "Save" at bounding box center [505, 45] width 39 height 15
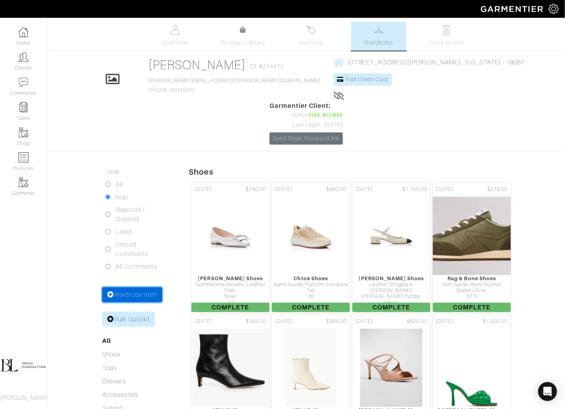
click at [145, 287] on link "Wardrobe Item" at bounding box center [132, 294] width 60 height 15
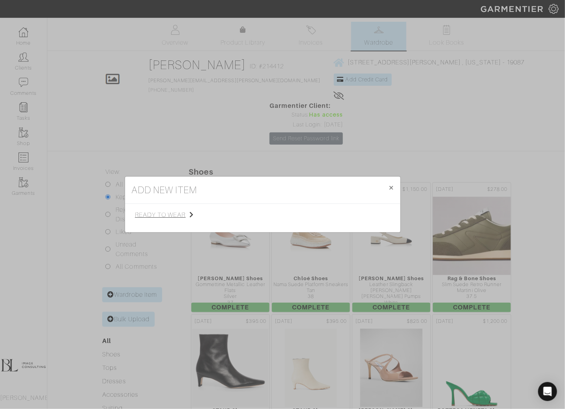
click at [173, 217] on span "ready to wear" at bounding box center [174, 214] width 79 height 9
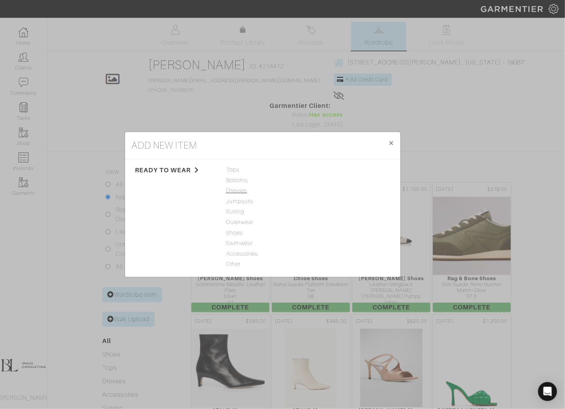
click at [246, 188] on span "Dresses" at bounding box center [262, 190] width 73 height 9
click at [323, 168] on link "Dress" at bounding box center [319, 169] width 15 height 6
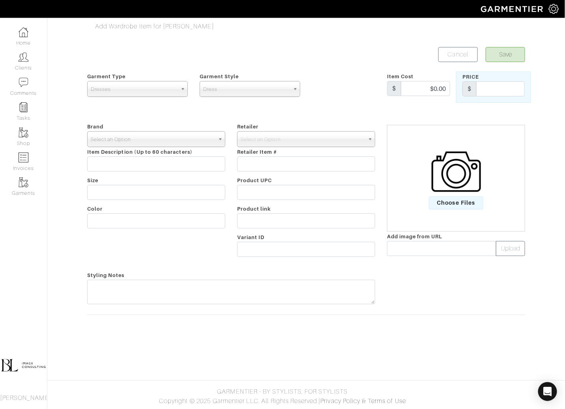
click at [138, 137] on span "Select an Option" at bounding box center [153, 139] width 124 height 16
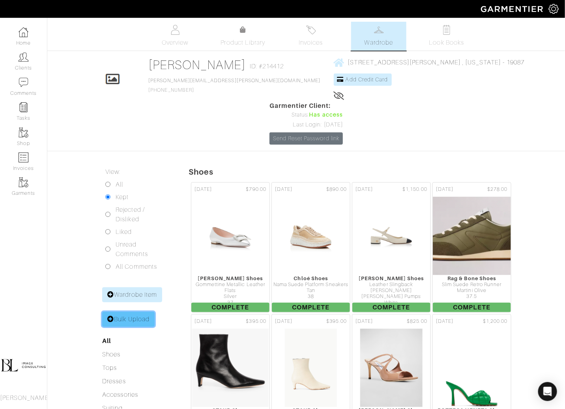
click at [133, 312] on link "Bulk Upload" at bounding box center [128, 319] width 53 height 15
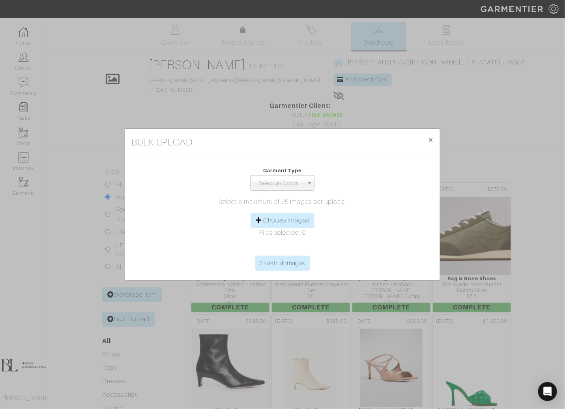
click at [300, 175] on span "Select an Option" at bounding box center [279, 183] width 50 height 16
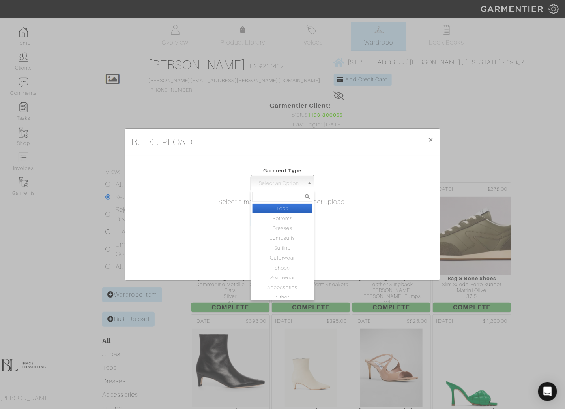
click at [300, 207] on li "Tops" at bounding box center [283, 208] width 60 height 10
select select "1"
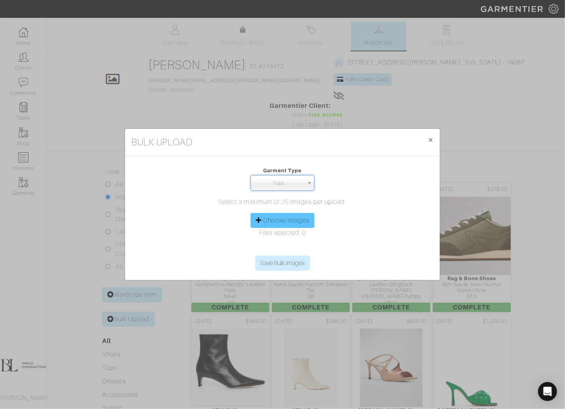
click at [298, 222] on label "Choose Images" at bounding box center [286, 220] width 46 height 9
click at [298, 244] on input "Choose Images" at bounding box center [282, 250] width 121 height 12
type input "C:\fakepath\Screen Shot 2025-09-23 at 1.00.33 PM.png"
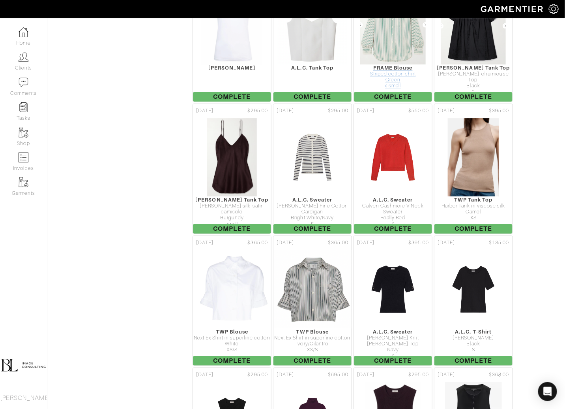
scroll to position [2264, 0]
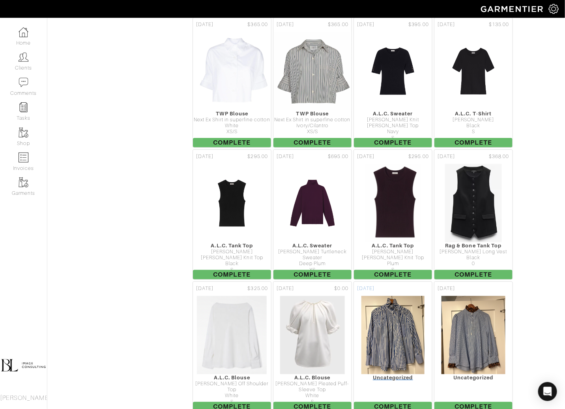
click at [398, 295] on img at bounding box center [393, 334] width 64 height 79
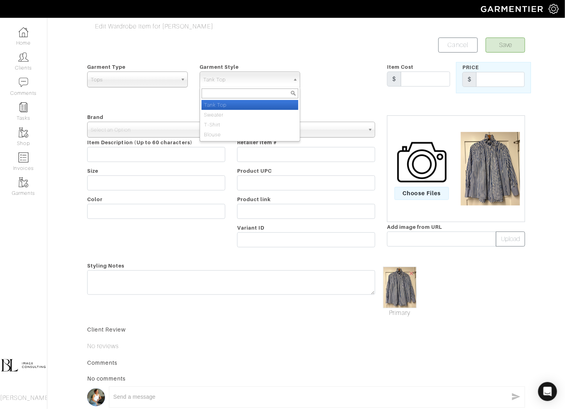
click at [235, 77] on span "Tank Top" at bounding box center [246, 80] width 86 height 16
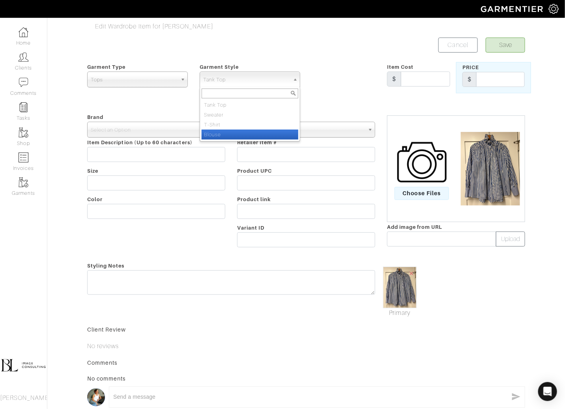
click at [238, 131] on li "Blouse" at bounding box center [250, 135] width 97 height 10
select select "47"
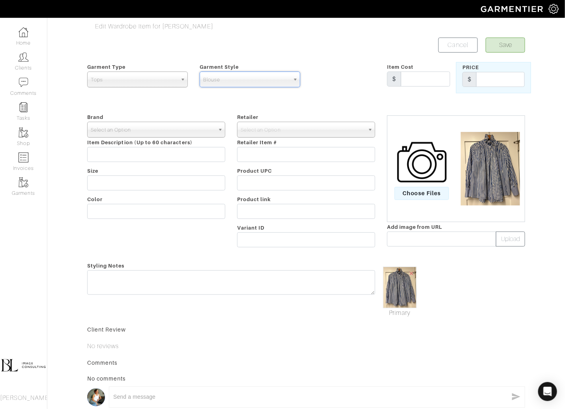
click at [177, 127] on span "Select an Option" at bounding box center [153, 130] width 124 height 16
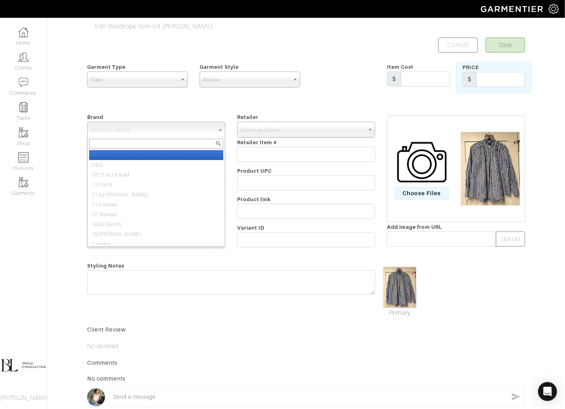
click at [177, 152] on li "-" at bounding box center [156, 155] width 134 height 10
select select "-"
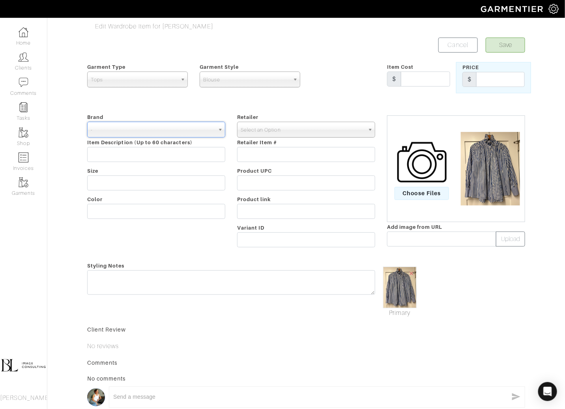
click at [278, 131] on span "Select an Option" at bounding box center [303, 130] width 124 height 16
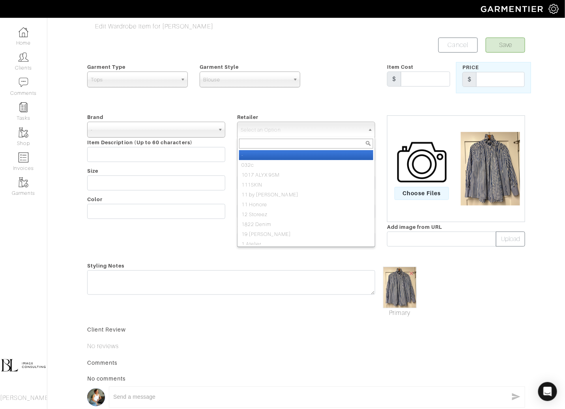
click at [277, 155] on li "-" at bounding box center [306, 155] width 134 height 10
select select "6380"
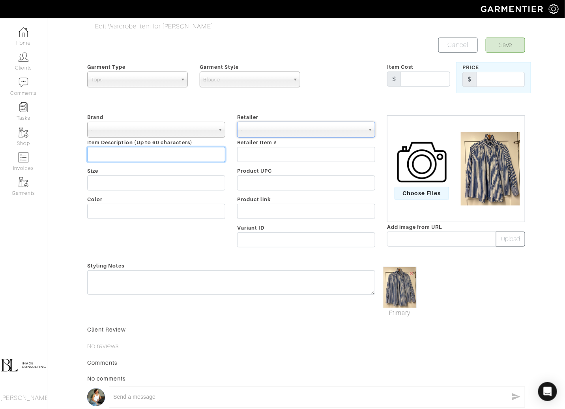
click at [123, 155] on input "text" at bounding box center [156, 154] width 138 height 15
type input "Blue Stripe Blouse"
click at [494, 49] on button "Save" at bounding box center [505, 45] width 39 height 15
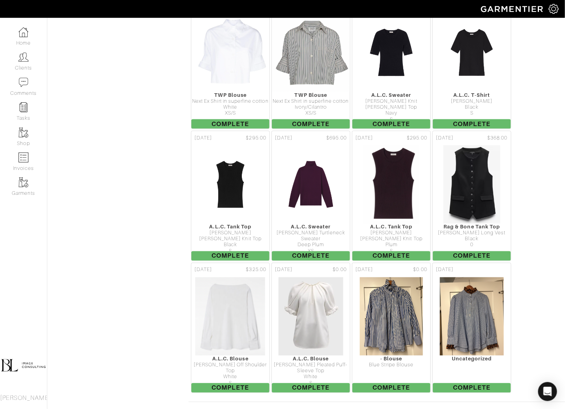
scroll to position [3779, 0]
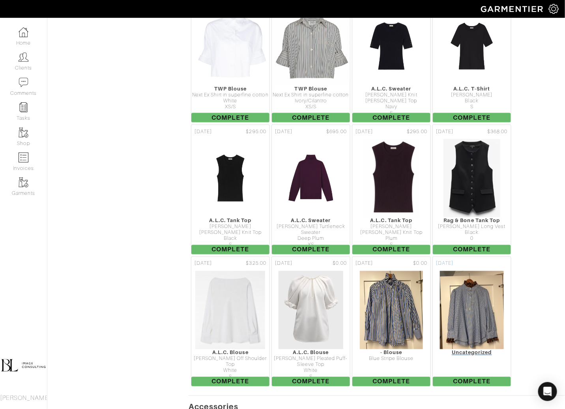
click at [486, 293] on img at bounding box center [472, 309] width 65 height 79
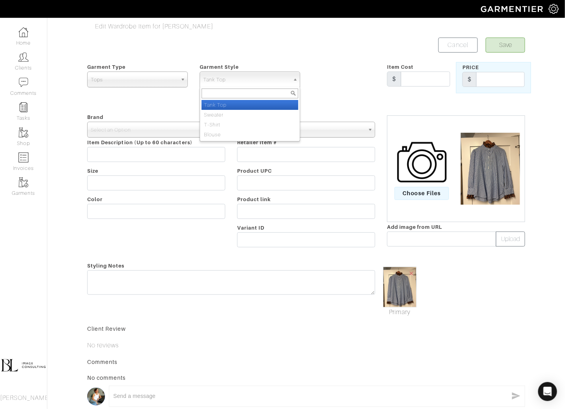
click at [251, 84] on span "Tank Top" at bounding box center [246, 80] width 86 height 16
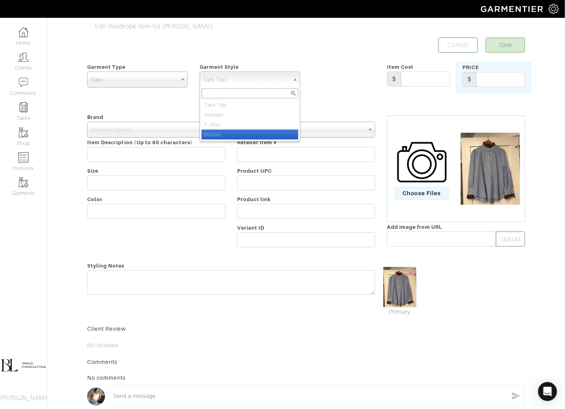
click at [252, 135] on li "Blouse" at bounding box center [250, 135] width 97 height 10
select select "47"
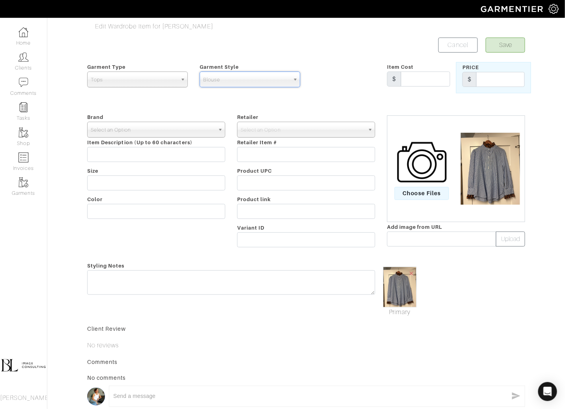
click at [180, 133] on span "Select an Option" at bounding box center [153, 130] width 124 height 16
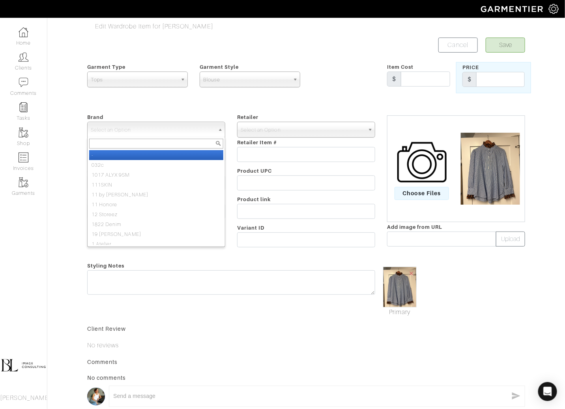
click at [176, 154] on li "-" at bounding box center [156, 155] width 134 height 10
select select "-"
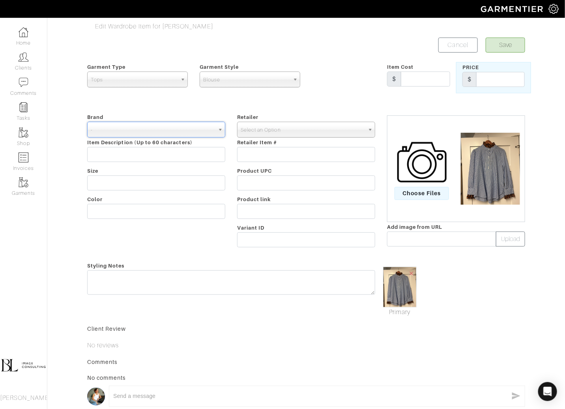
click at [262, 136] on span "Select an Option" at bounding box center [303, 130] width 124 height 16
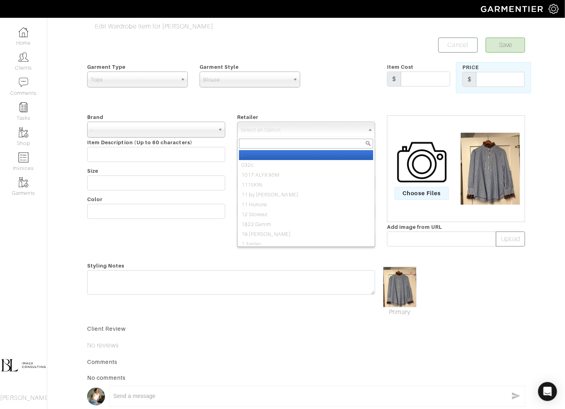
click at [261, 156] on li "-" at bounding box center [306, 155] width 134 height 10
select select "6380"
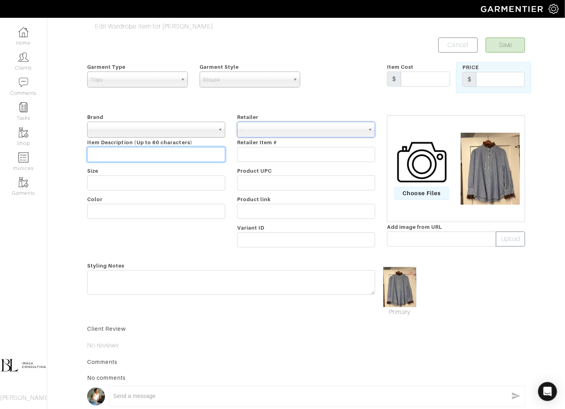
click at [165, 160] on input "text" at bounding box center [156, 154] width 138 height 15
click at [123, 156] on input "Stripe & Chettah Blouse" at bounding box center [156, 154] width 138 height 15
type input "Stripe & Cheetah Blouse"
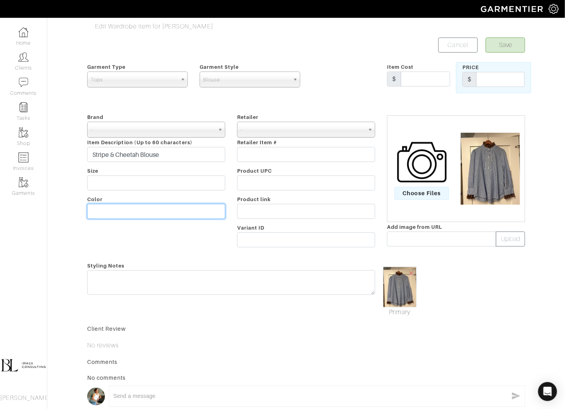
click at [143, 210] on input "text" at bounding box center [156, 211] width 138 height 15
type input "Blue Stripe"
click at [514, 46] on button "Save" at bounding box center [505, 45] width 39 height 15
